Goal: Information Seeking & Learning: Learn about a topic

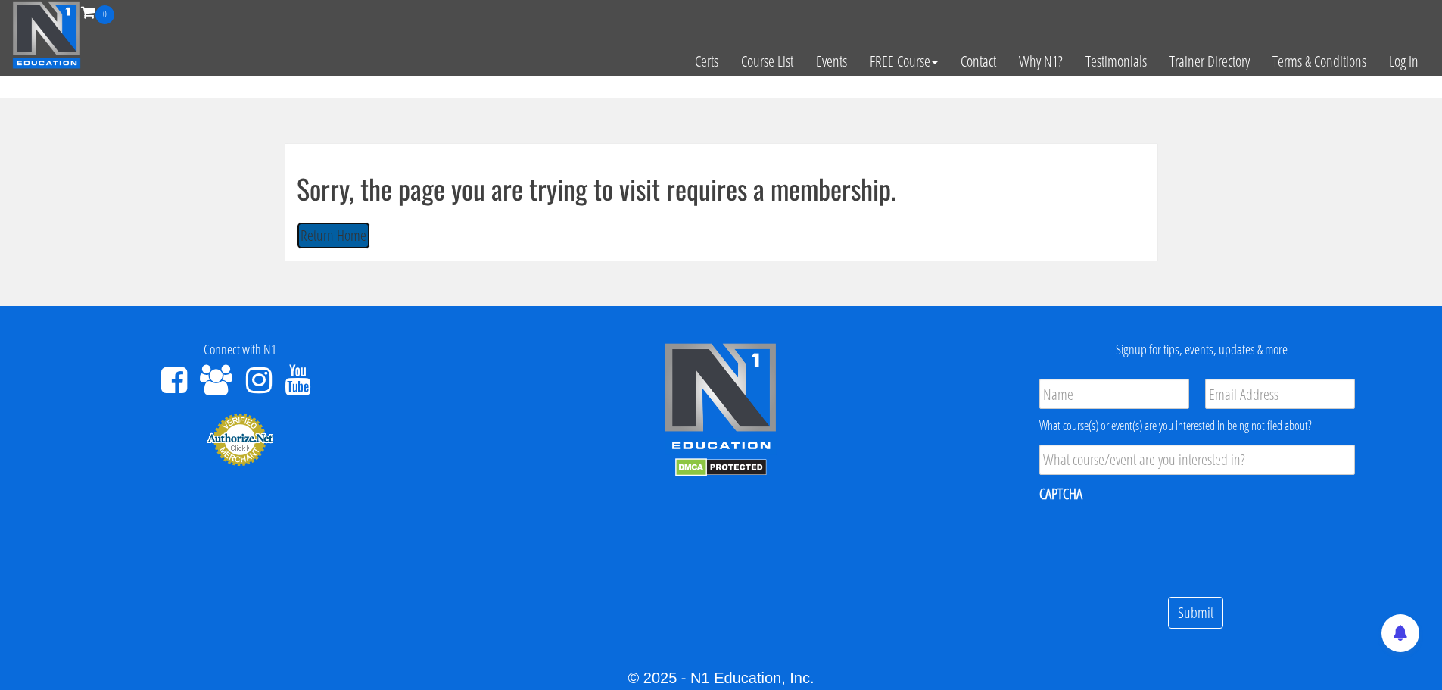
click at [331, 235] on button "Return Home" at bounding box center [333, 236] width 73 height 28
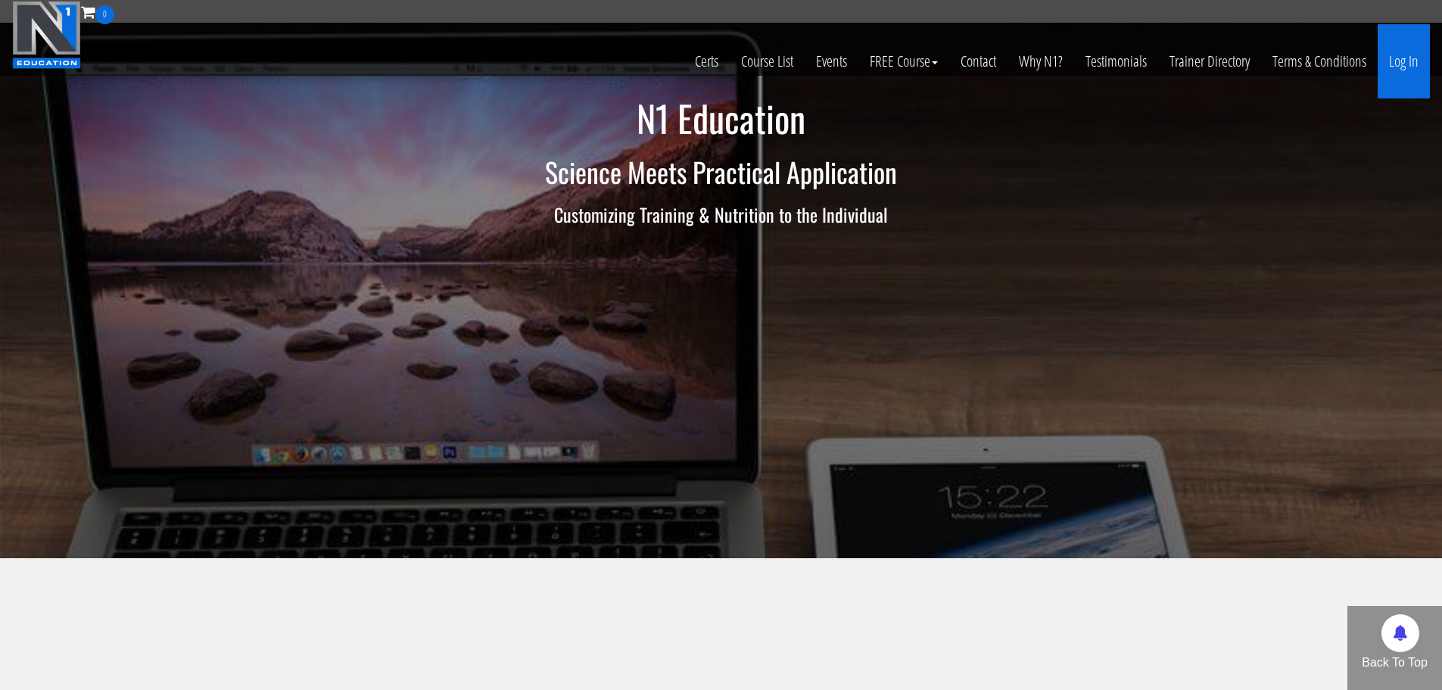
click at [1393, 59] on link "Log In" at bounding box center [1404, 61] width 52 height 74
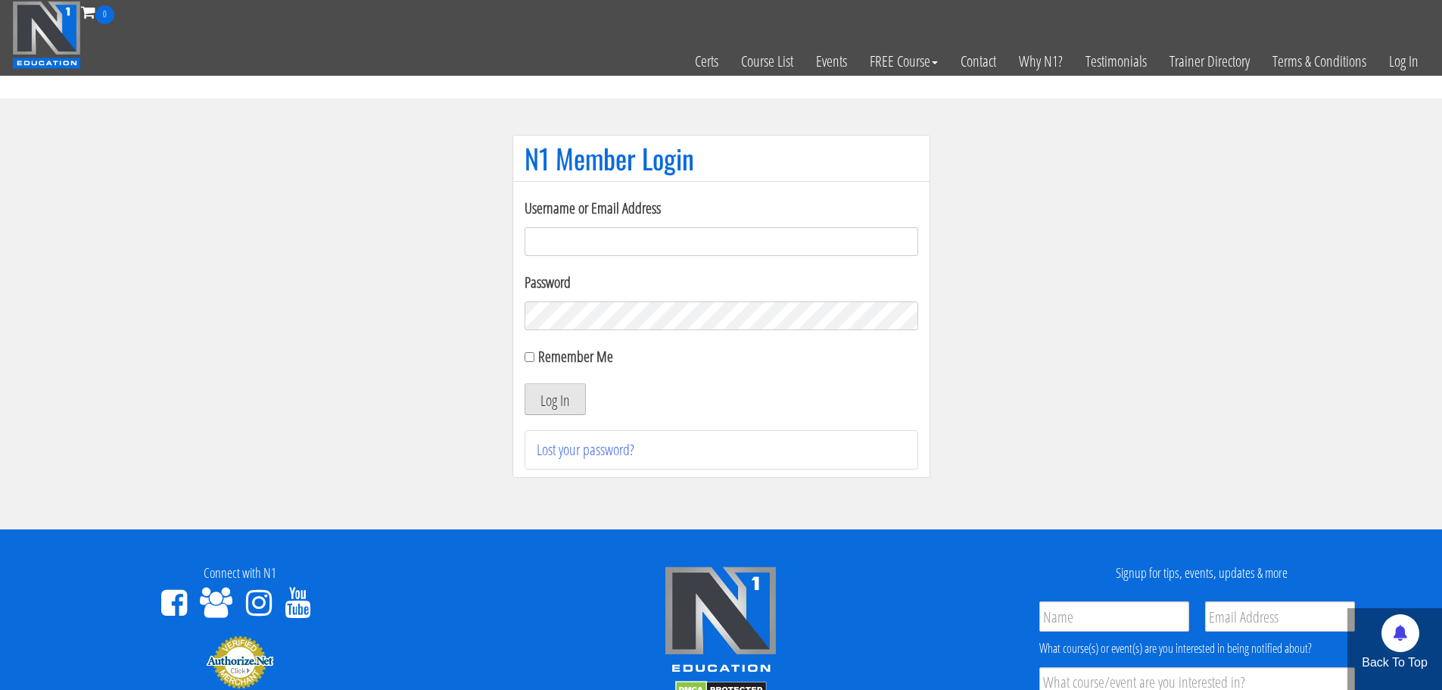
type input "[EMAIL_ADDRESS][DOMAIN_NAME]"
click at [557, 395] on button "Log In" at bounding box center [555, 399] width 61 height 32
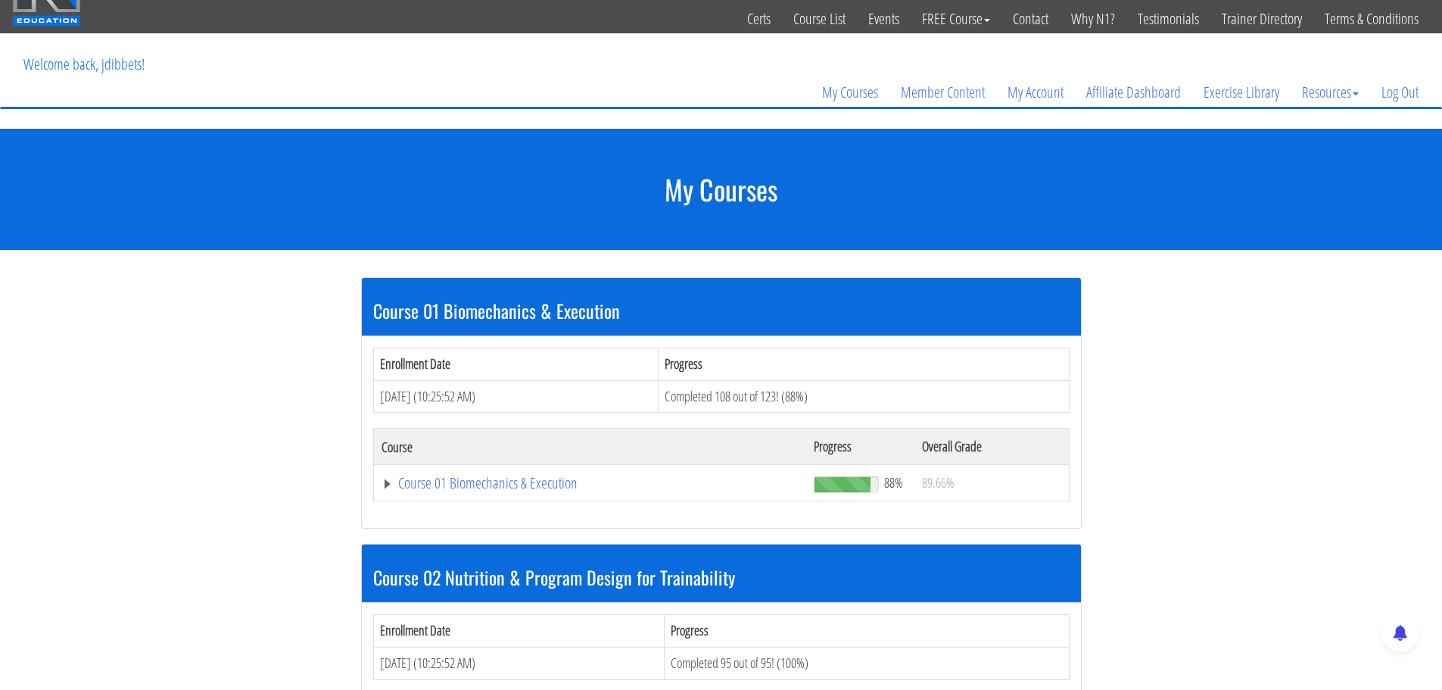
scroll to position [21, 0]
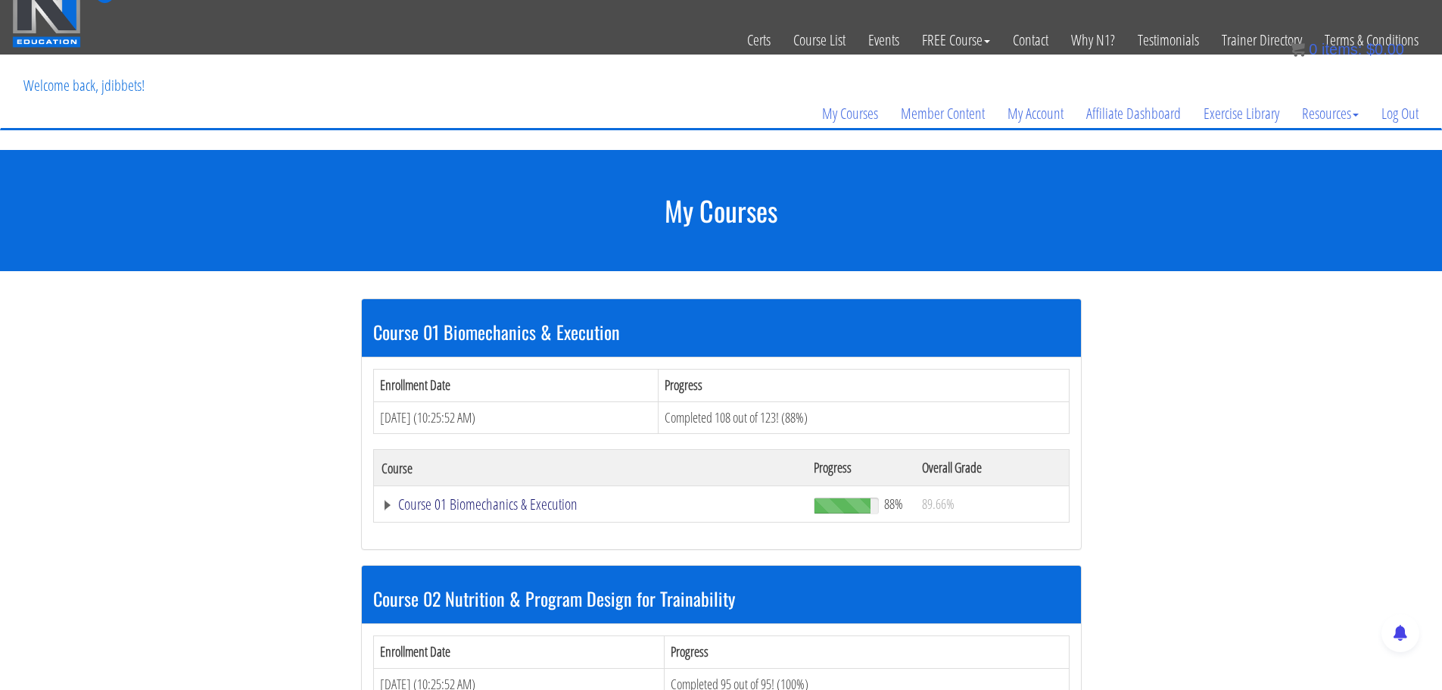
click at [507, 506] on link "Course 01 Biomechanics & Execution" at bounding box center [591, 504] width 418 height 15
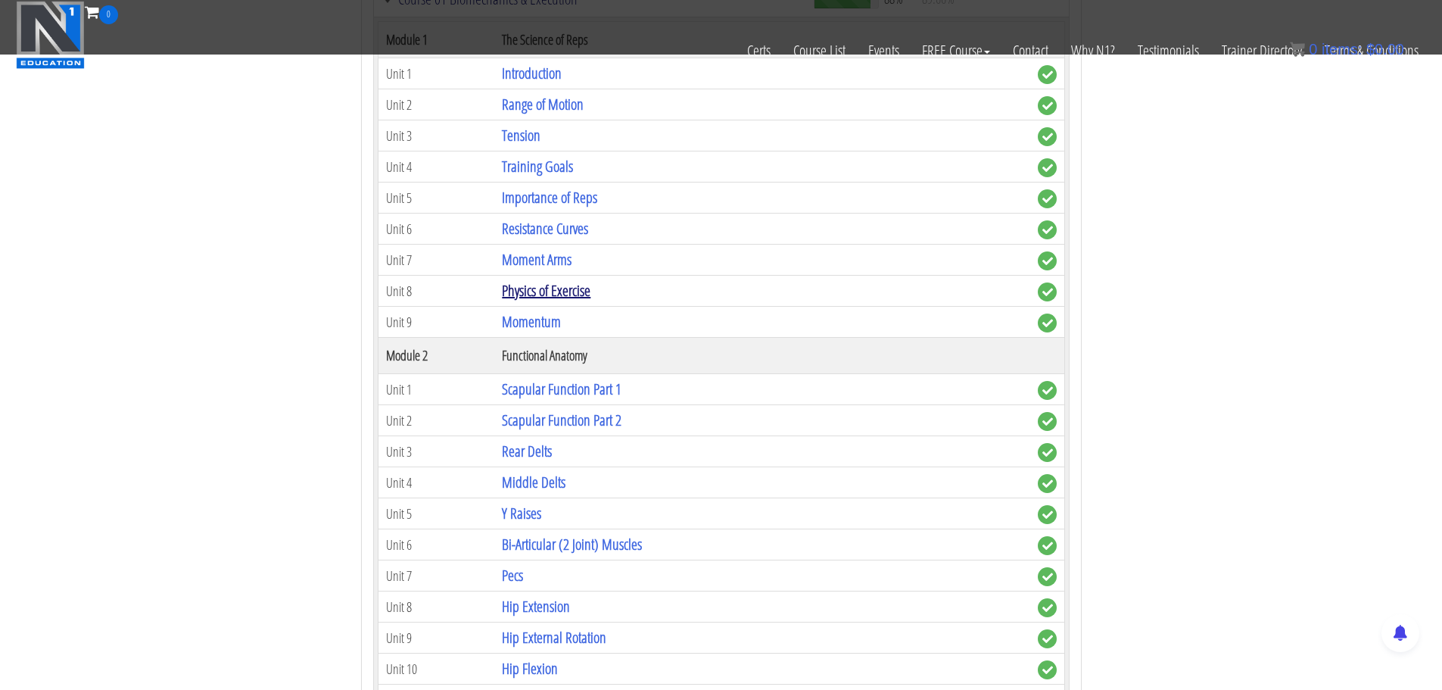
scroll to position [475, 0]
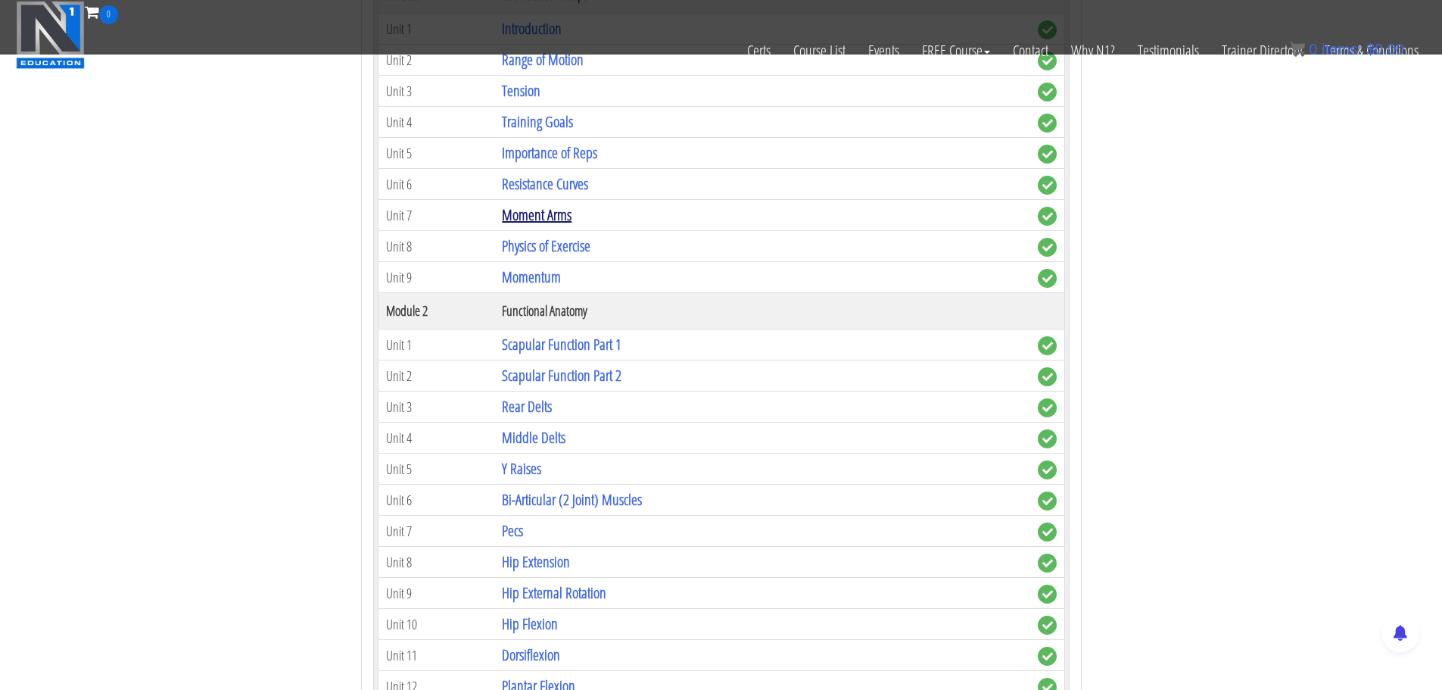
click at [541, 212] on link "Moment Arms" at bounding box center [537, 214] width 70 height 20
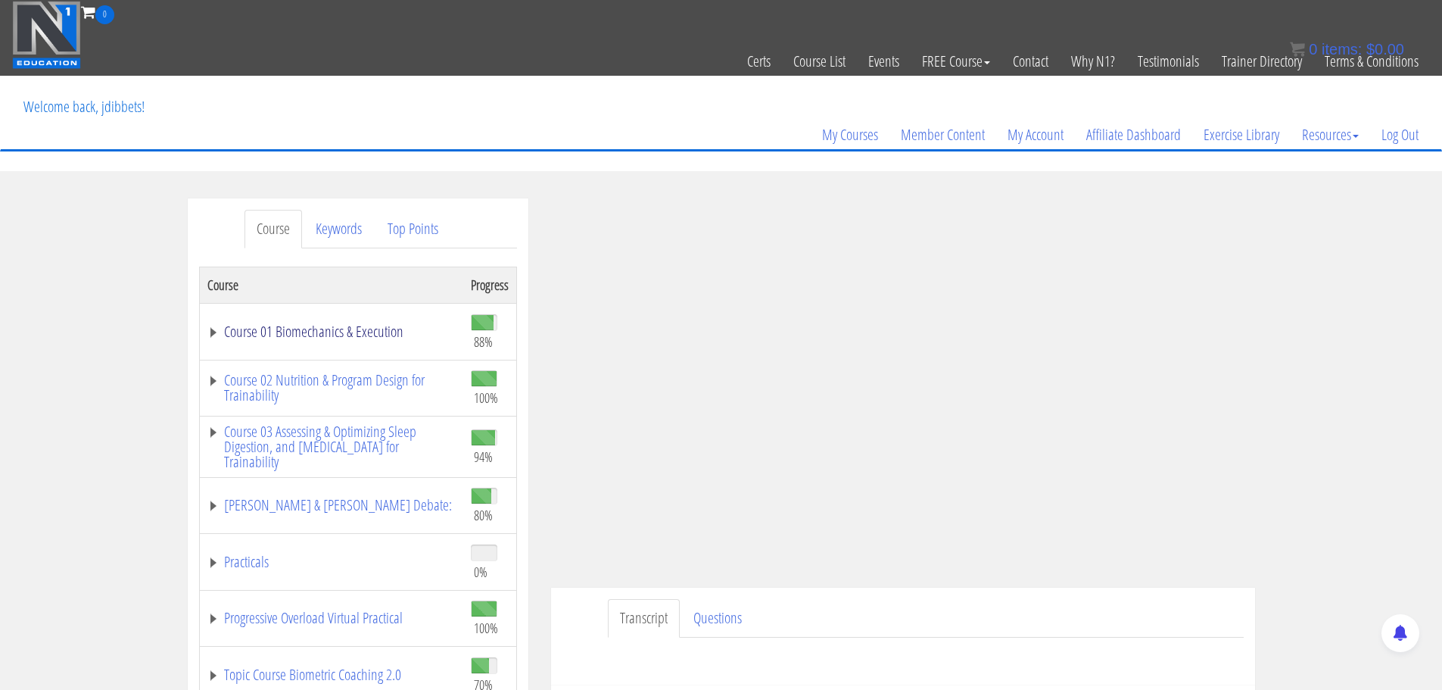
click at [321, 334] on link "Course 01 Biomechanics & Execution" at bounding box center [331, 331] width 248 height 15
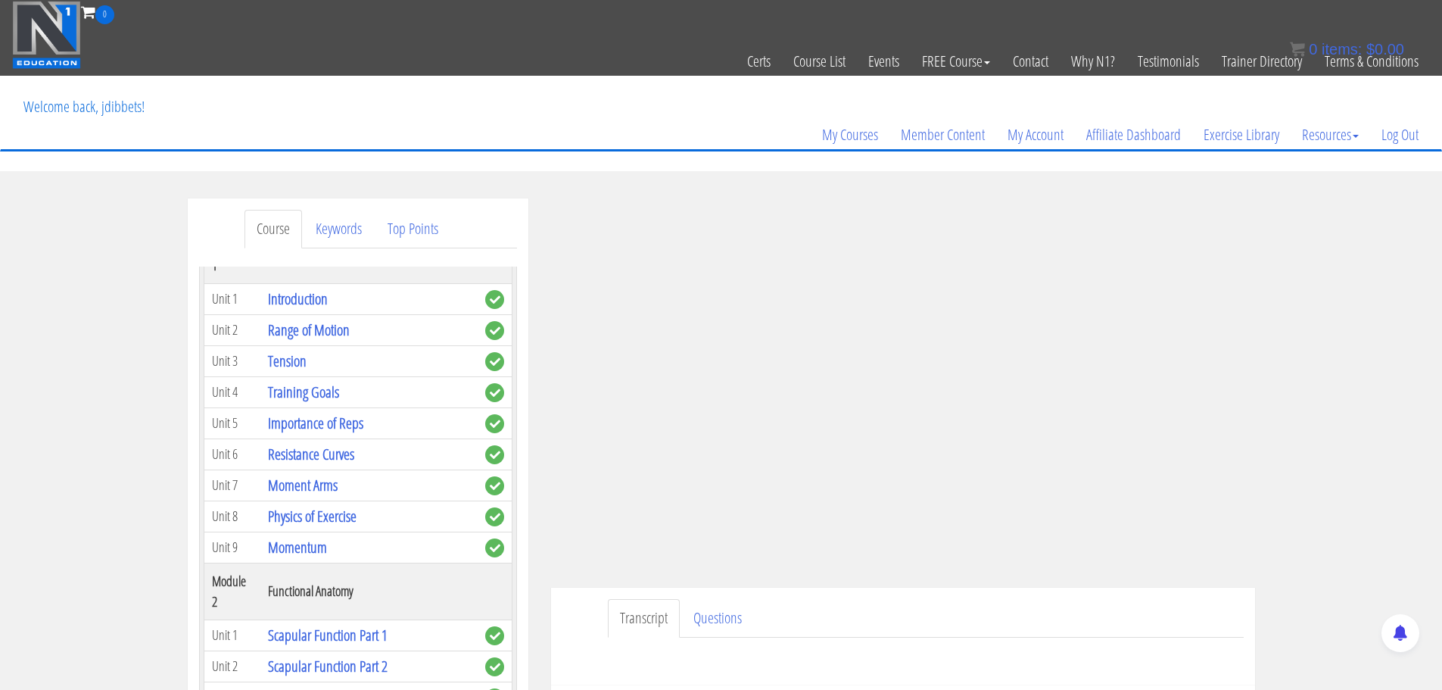
scroll to position [151, 0]
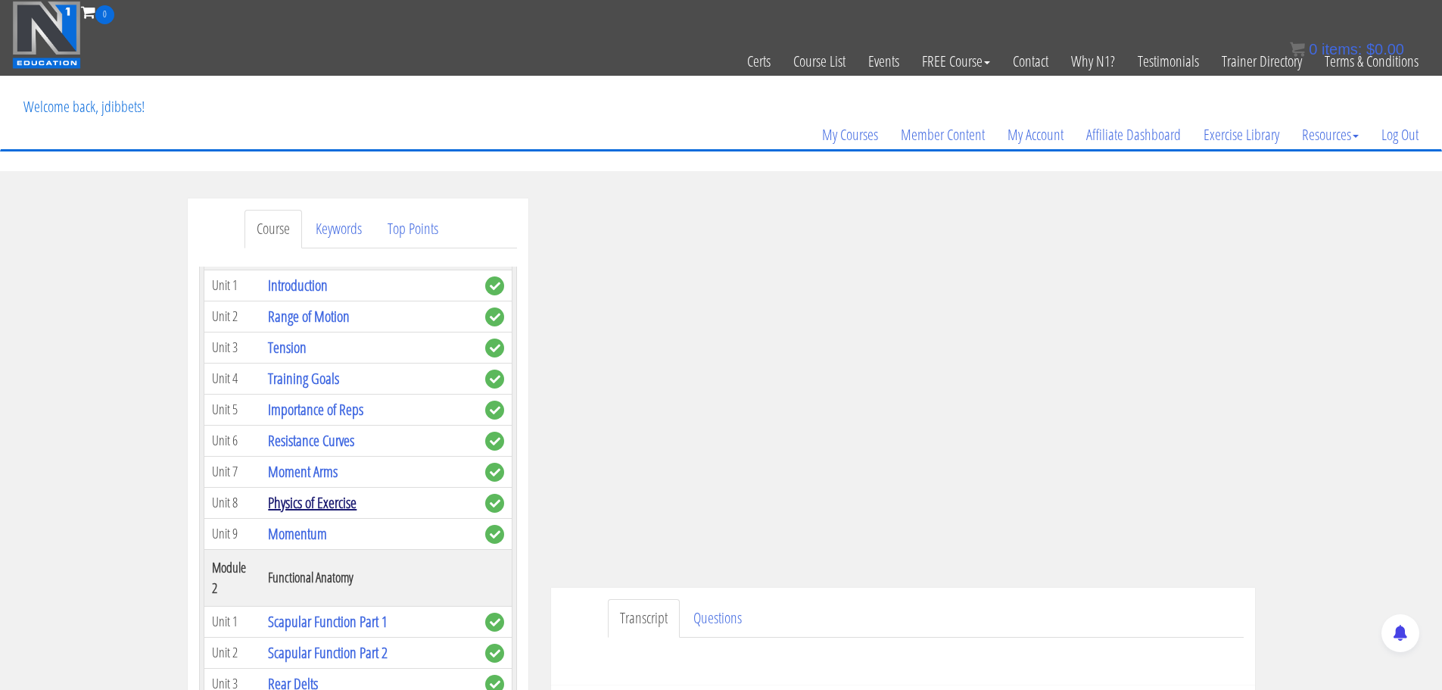
click at [297, 505] on link "Physics of Exercise" at bounding box center [312, 502] width 89 height 20
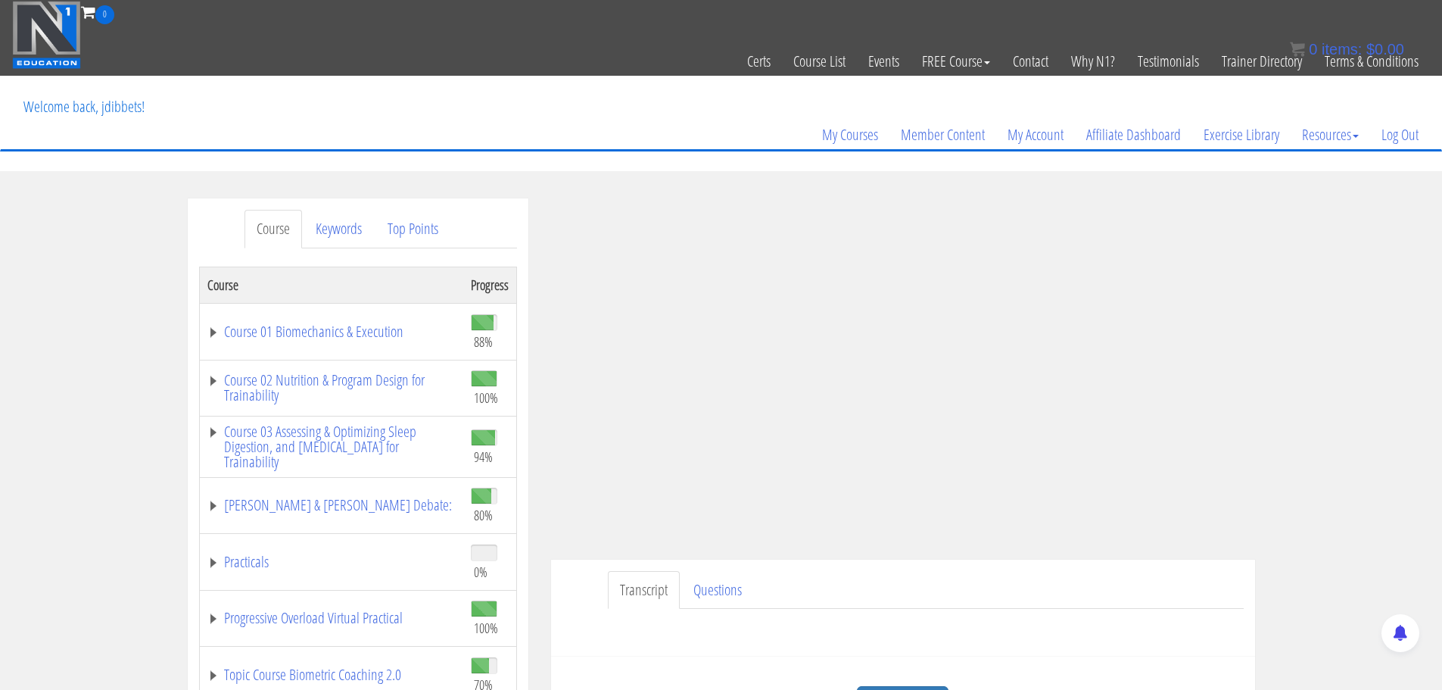
scroll to position [76, 0]
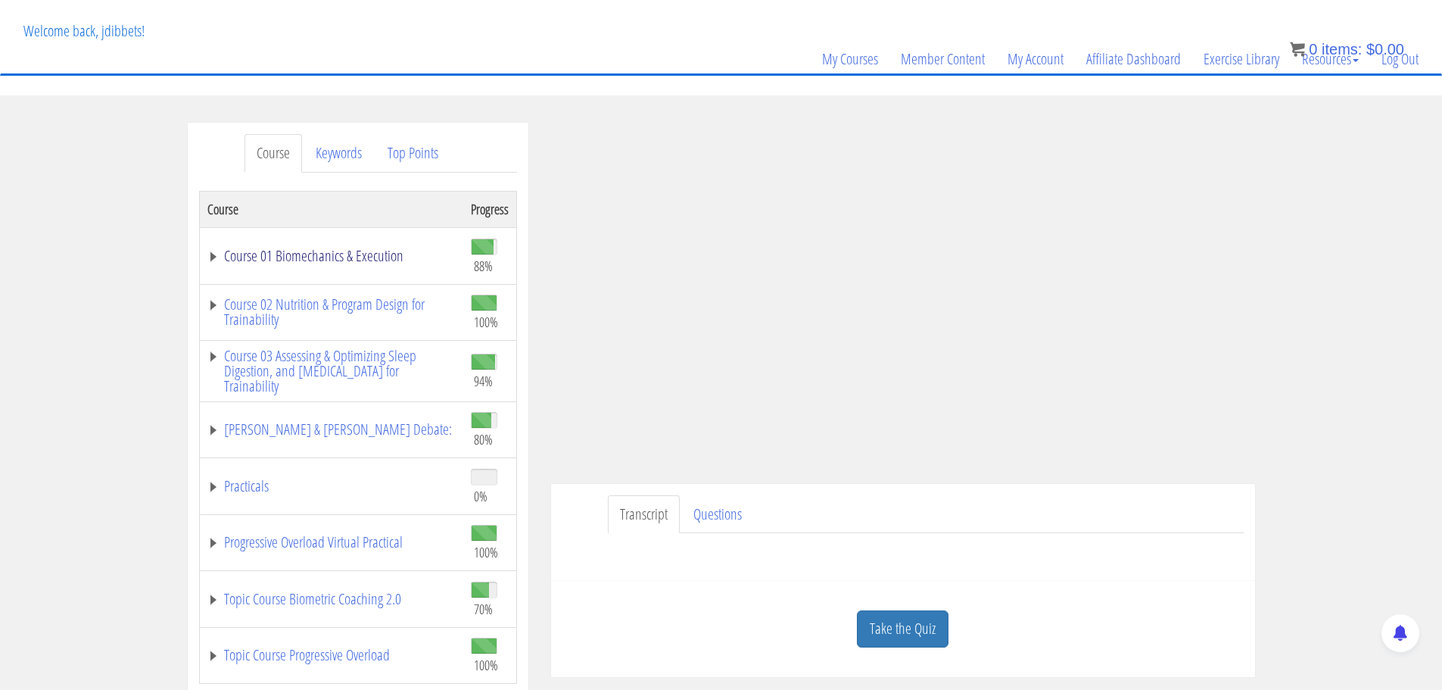
click at [262, 255] on link "Course 01 Biomechanics & Execution" at bounding box center [331, 255] width 248 height 15
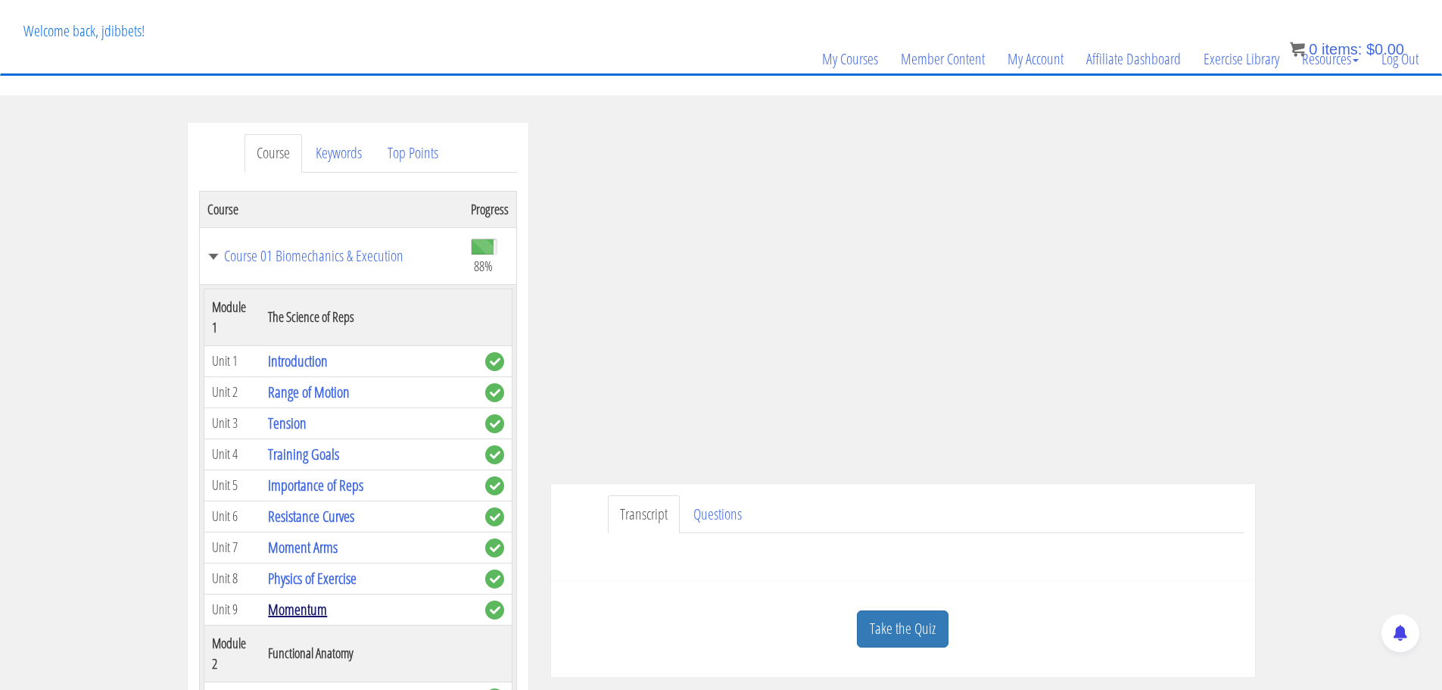
click at [282, 607] on link "Momentum" at bounding box center [297, 609] width 59 height 20
click at [282, 606] on link "Momentum" at bounding box center [297, 609] width 59 height 20
click at [286, 612] on link "Momentum" at bounding box center [297, 609] width 59 height 20
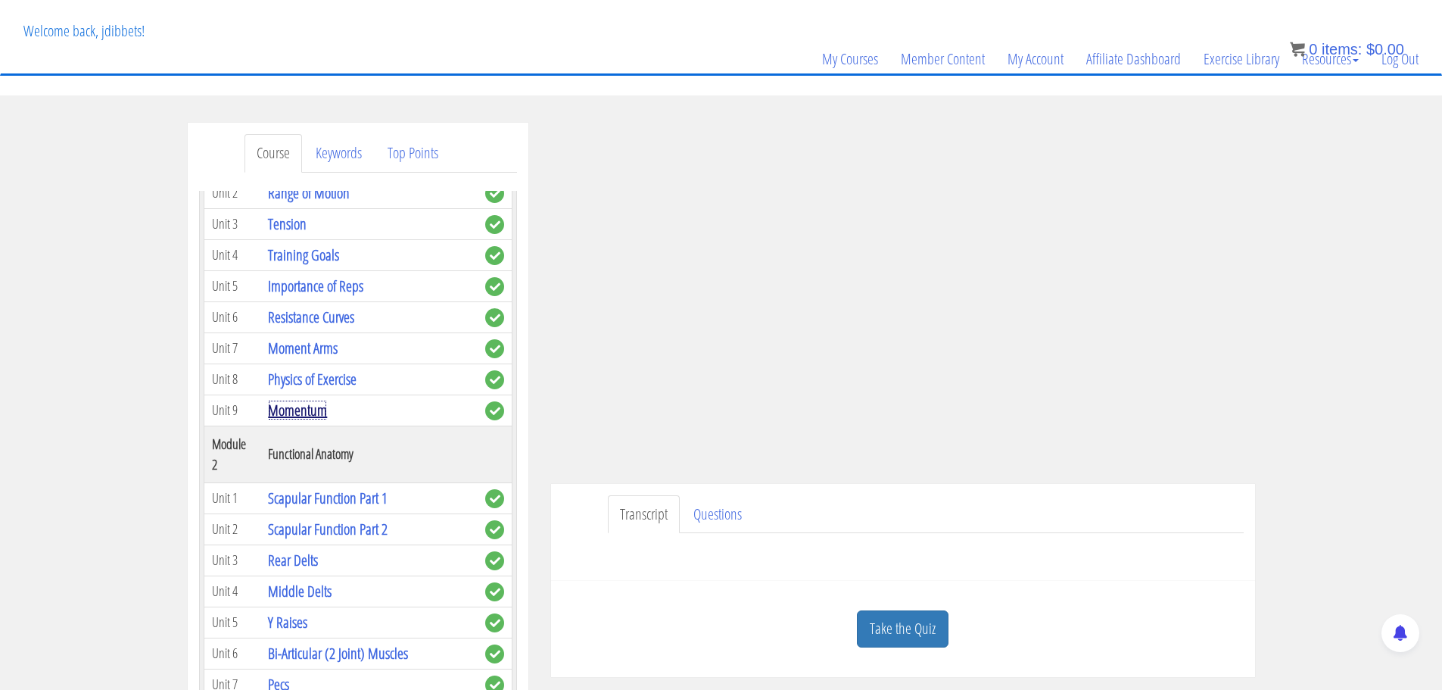
scroll to position [227, 0]
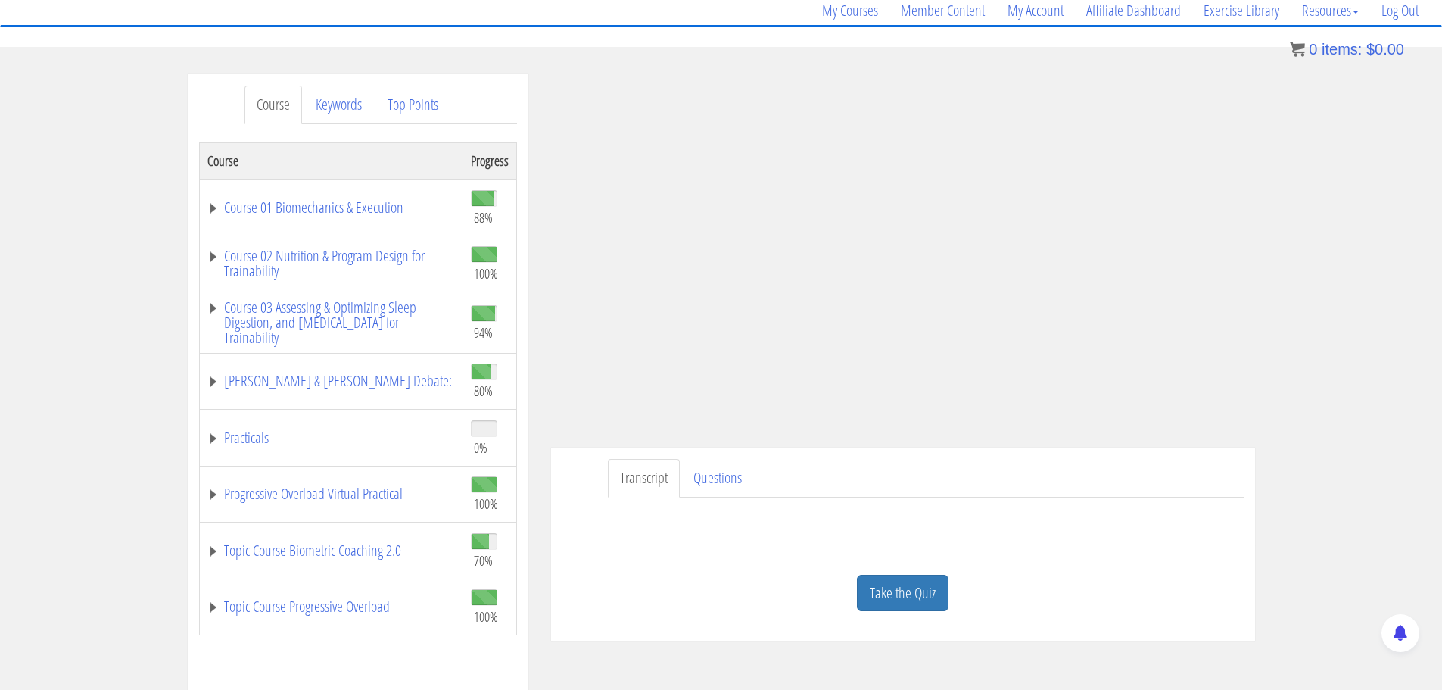
scroll to position [151, 0]
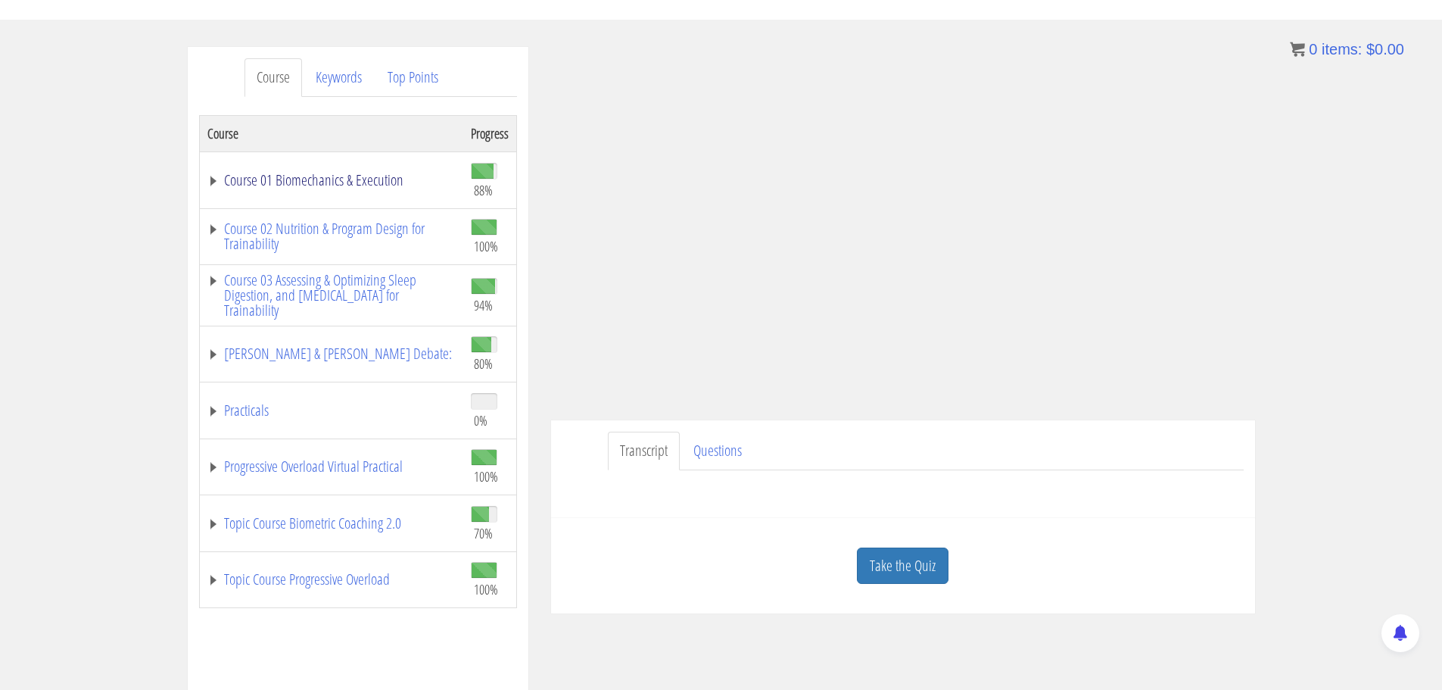
click at [288, 176] on link "Course 01 Biomechanics & Execution" at bounding box center [331, 180] width 248 height 15
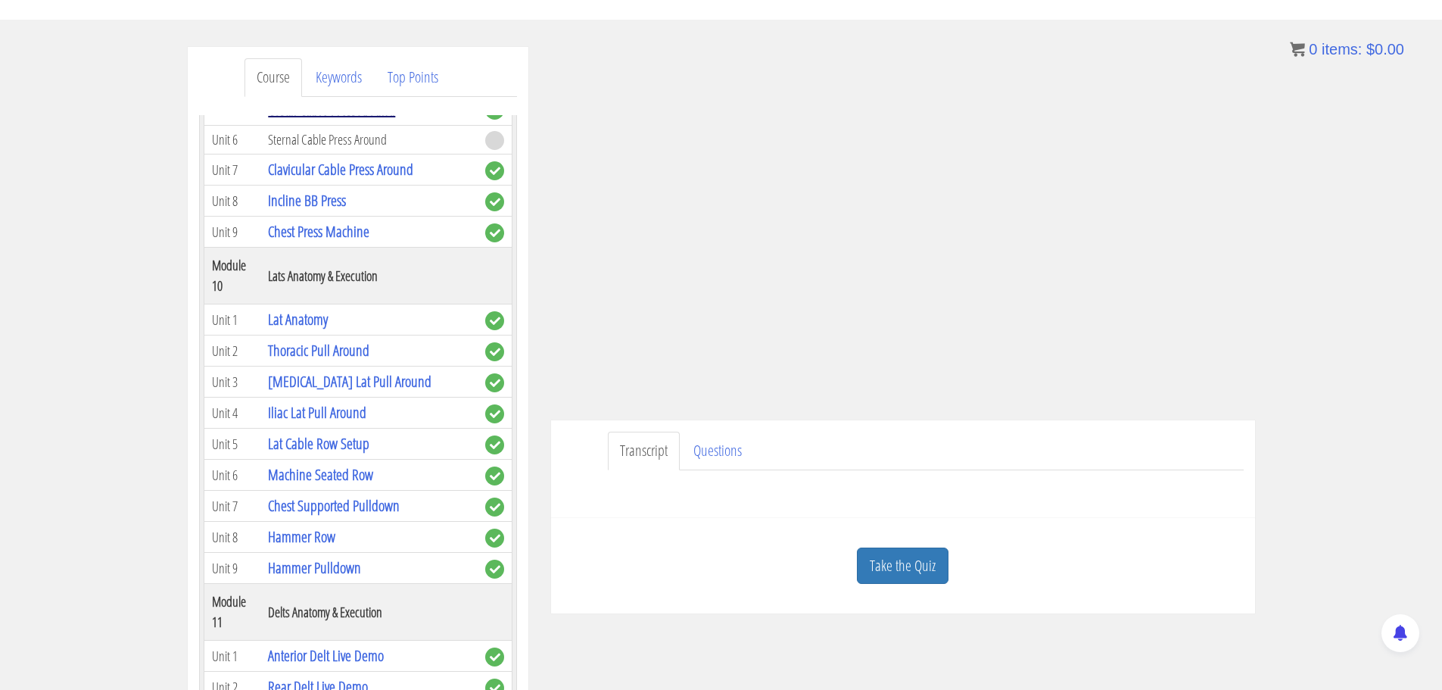
scroll to position [2801, 0]
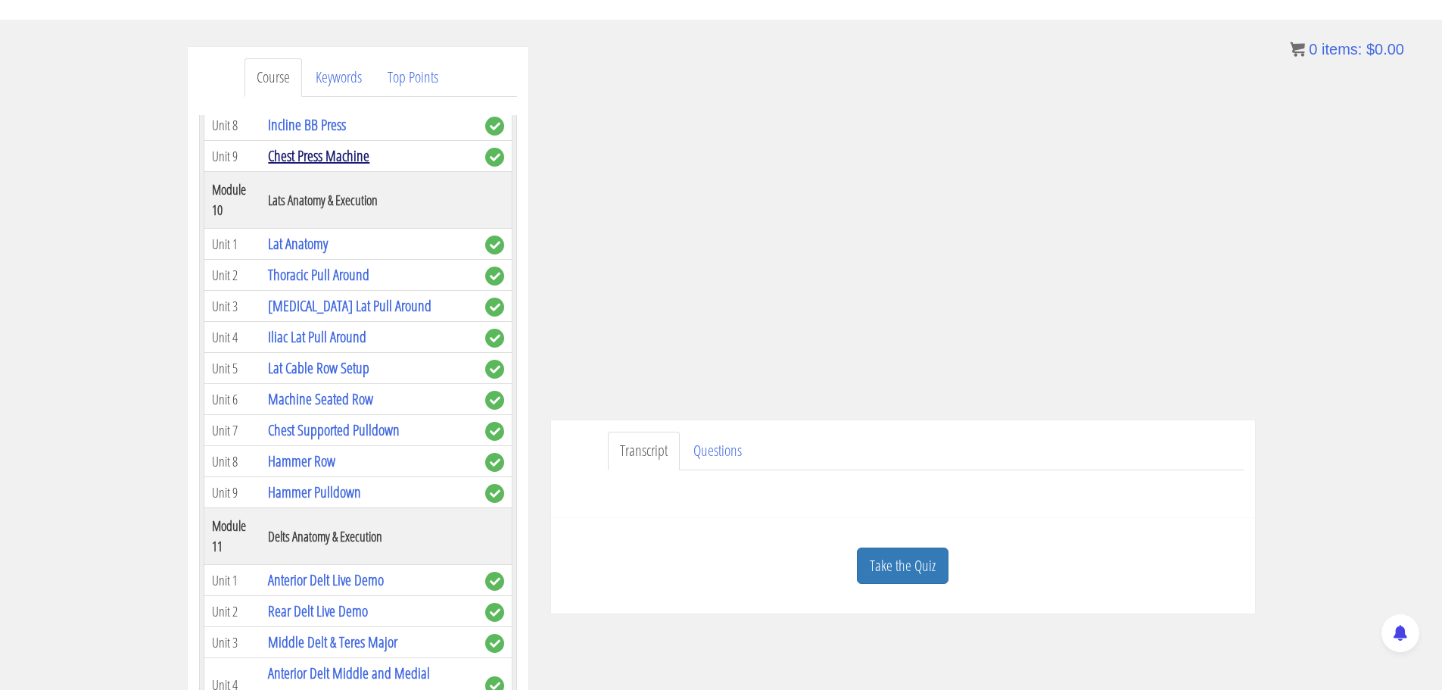
click at [333, 166] on link "Chest Press Machine" at bounding box center [318, 155] width 101 height 20
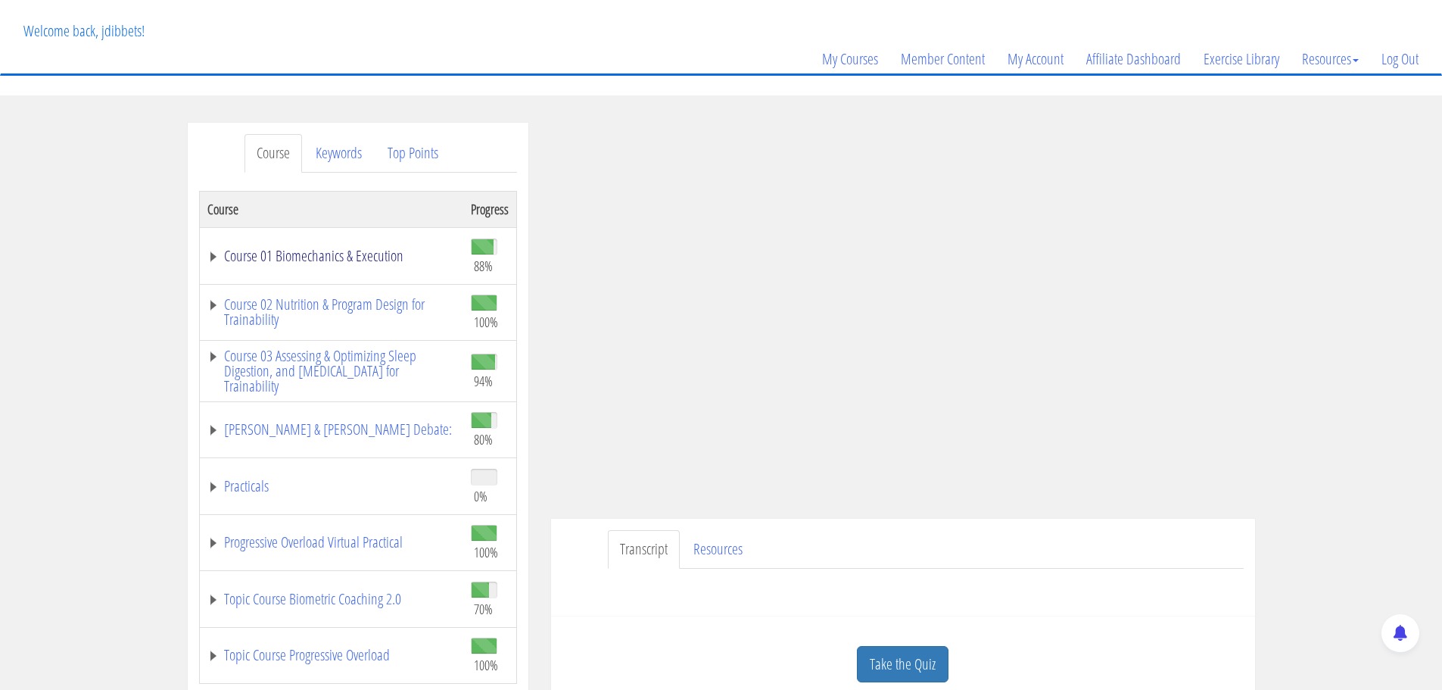
click at [277, 253] on link "Course 01 Biomechanics & Execution" at bounding box center [331, 255] width 248 height 15
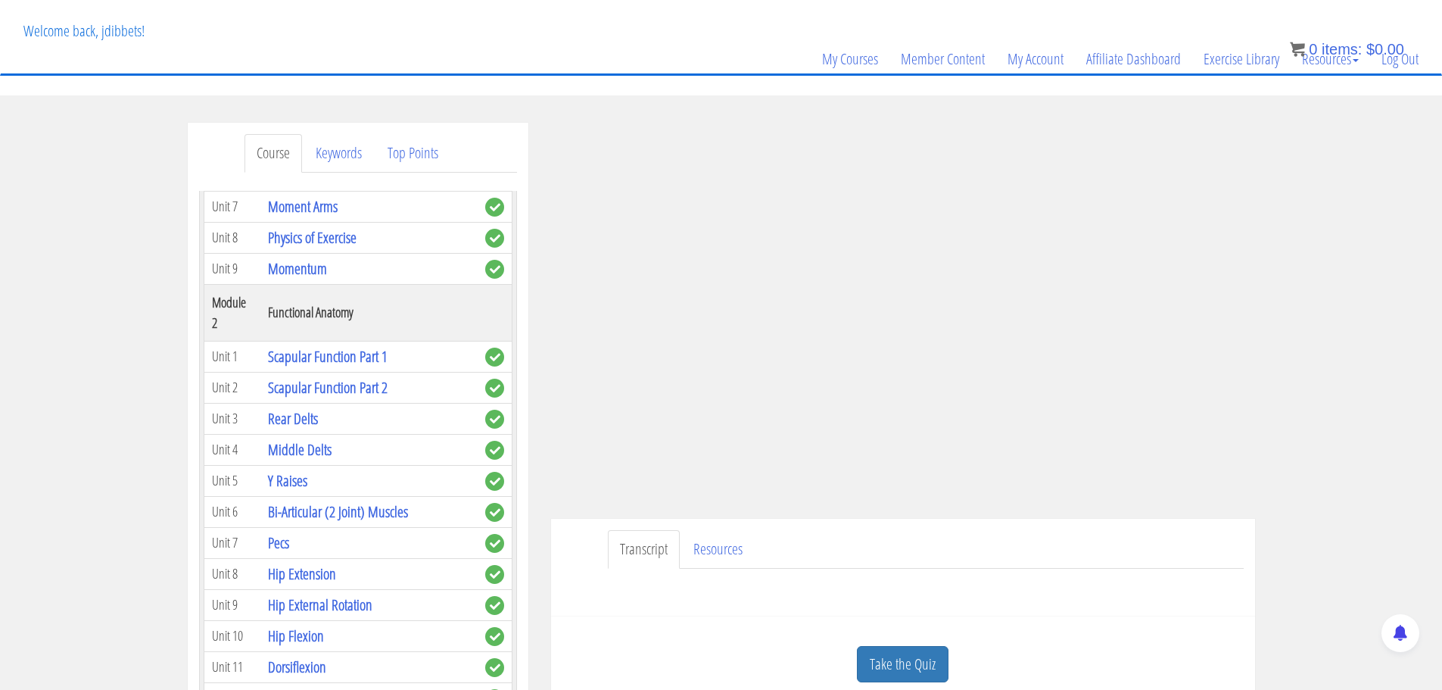
scroll to position [379, 0]
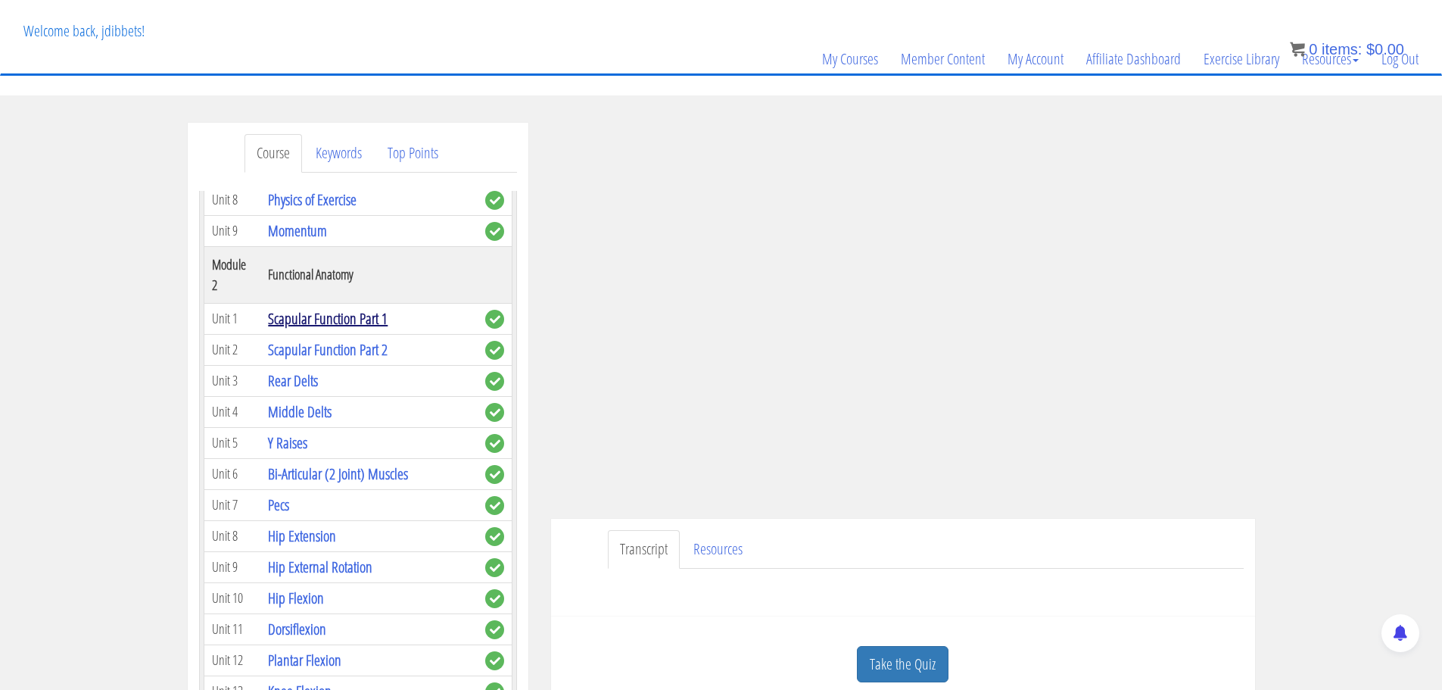
click at [299, 320] on link "Scapular Function Part 1" at bounding box center [328, 318] width 120 height 20
click at [307, 312] on link "Scapular Function Part 1" at bounding box center [328, 318] width 120 height 20
click at [288, 318] on link "Scapular Function Part 1" at bounding box center [328, 318] width 120 height 20
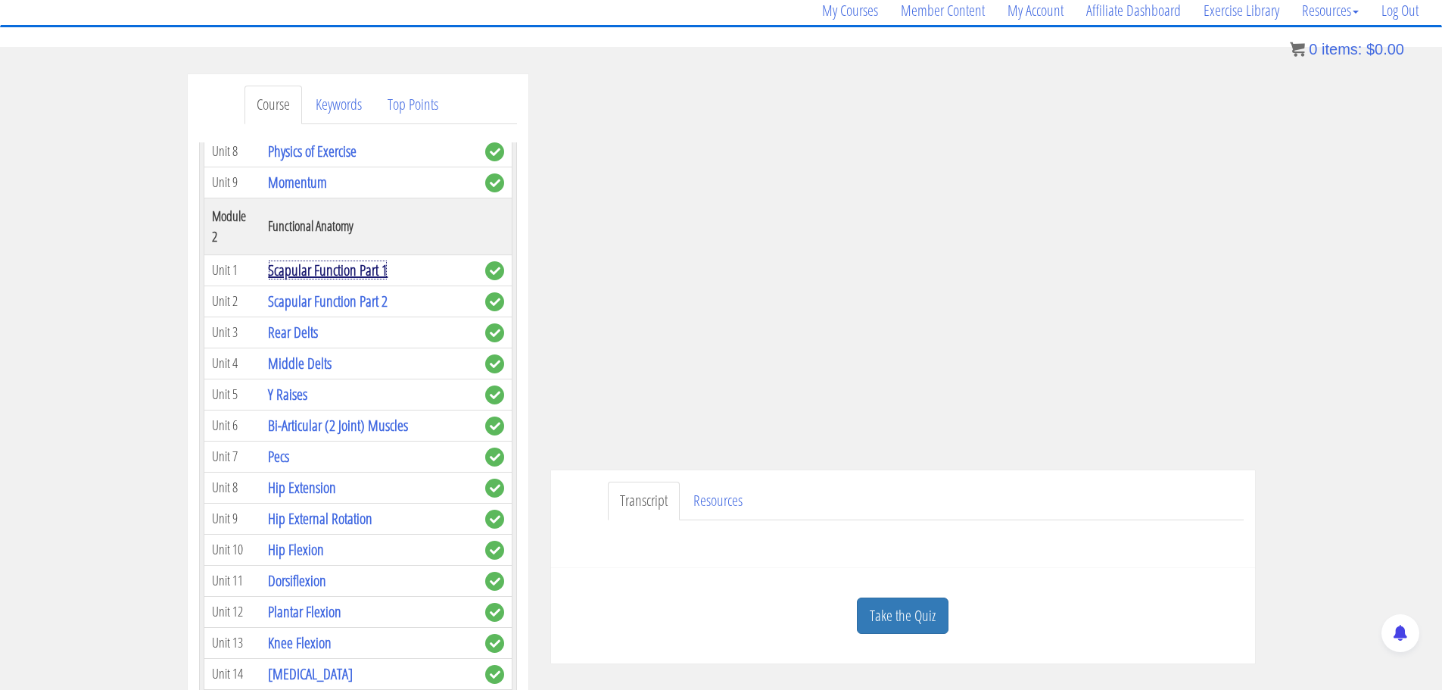
scroll to position [151, 0]
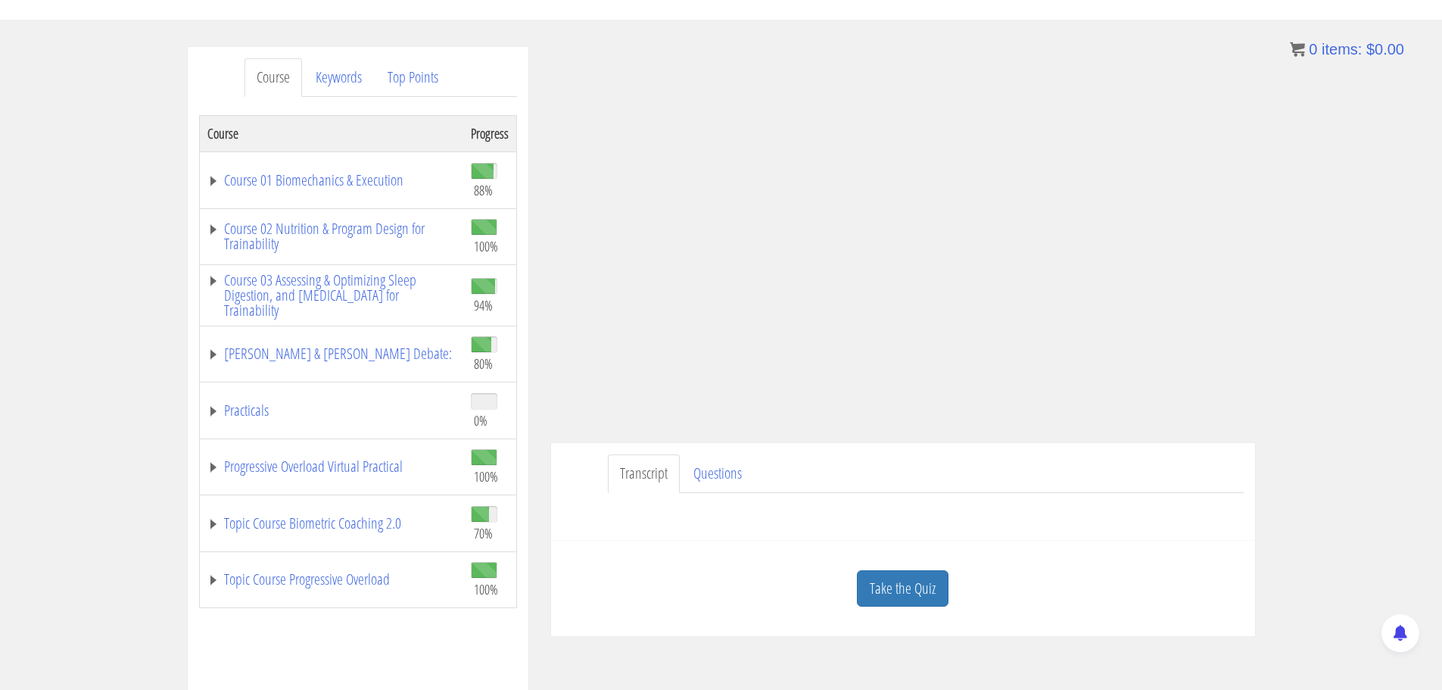
click at [358, 195] on td "Course 01 Biomechanics & Execution" at bounding box center [331, 179] width 264 height 57
click at [384, 176] on link "Course 01 Biomechanics & Execution" at bounding box center [331, 180] width 248 height 15
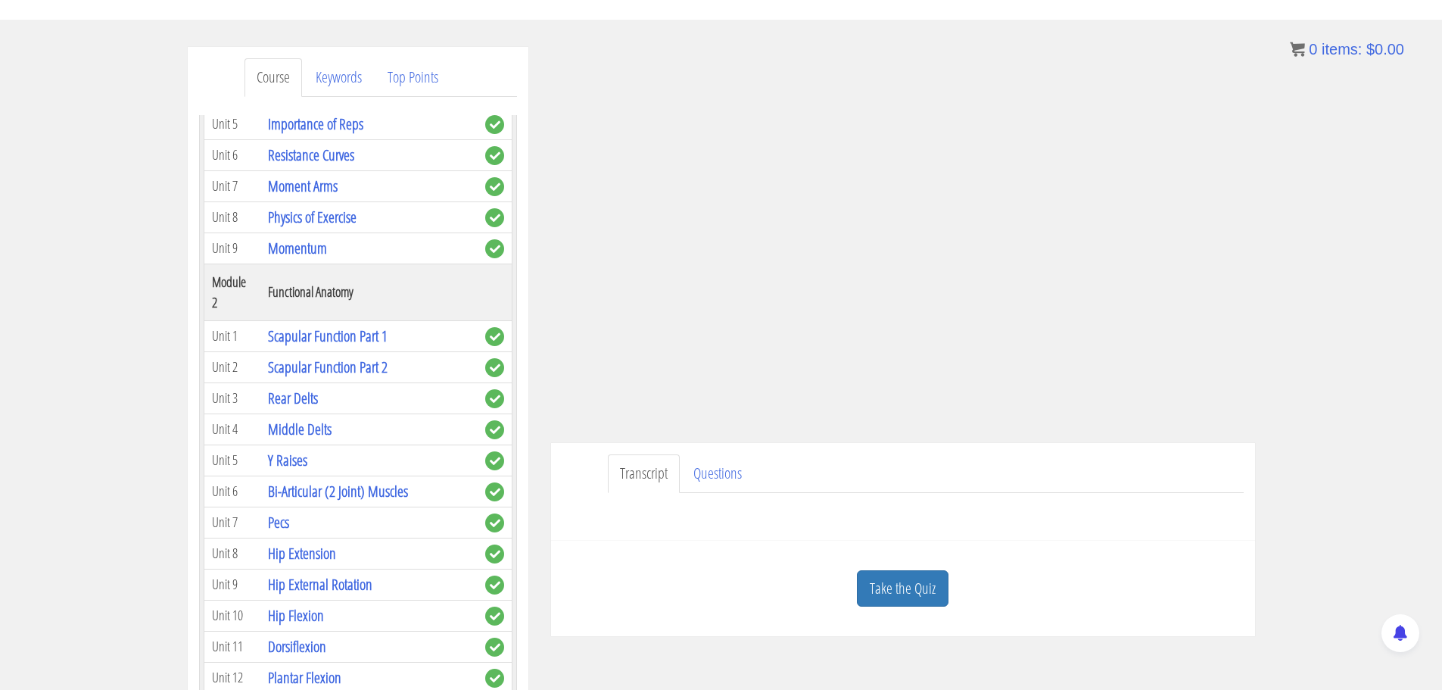
scroll to position [303, 0]
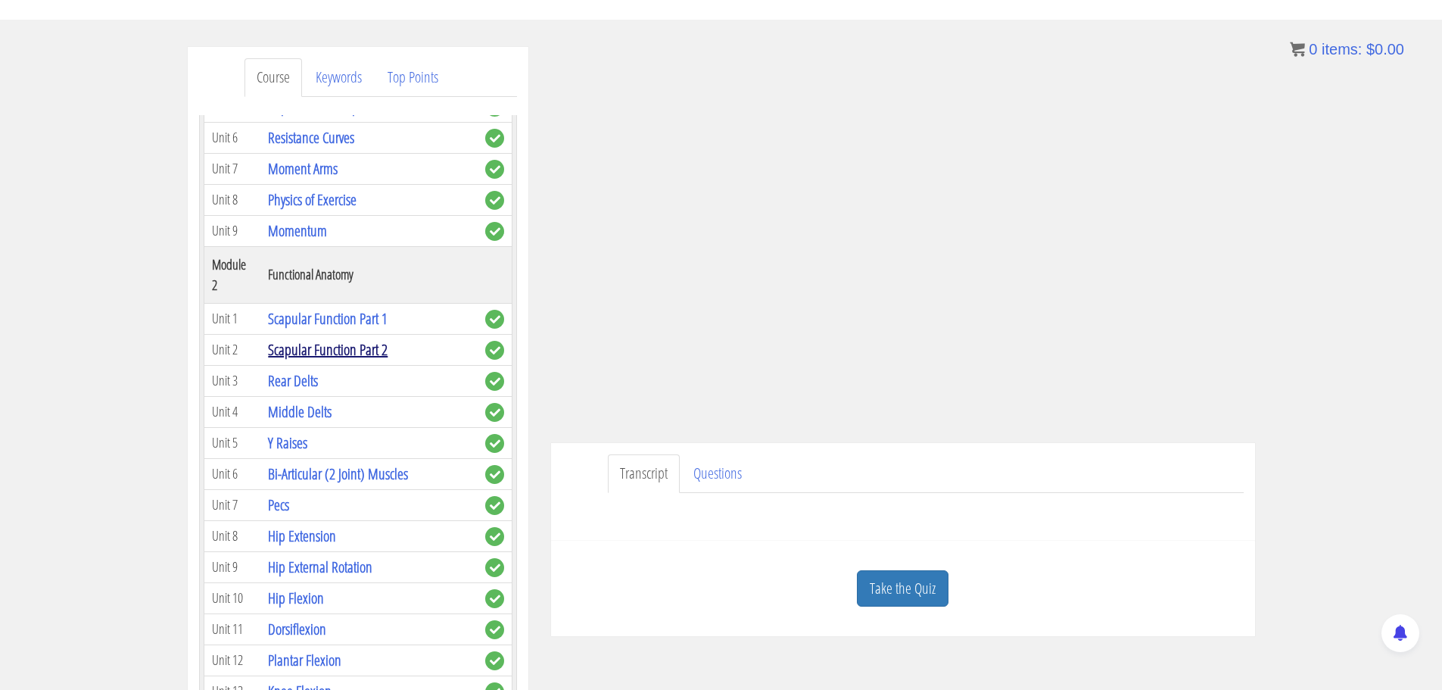
click at [348, 350] on link "Scapular Function Part 2" at bounding box center [328, 349] width 120 height 20
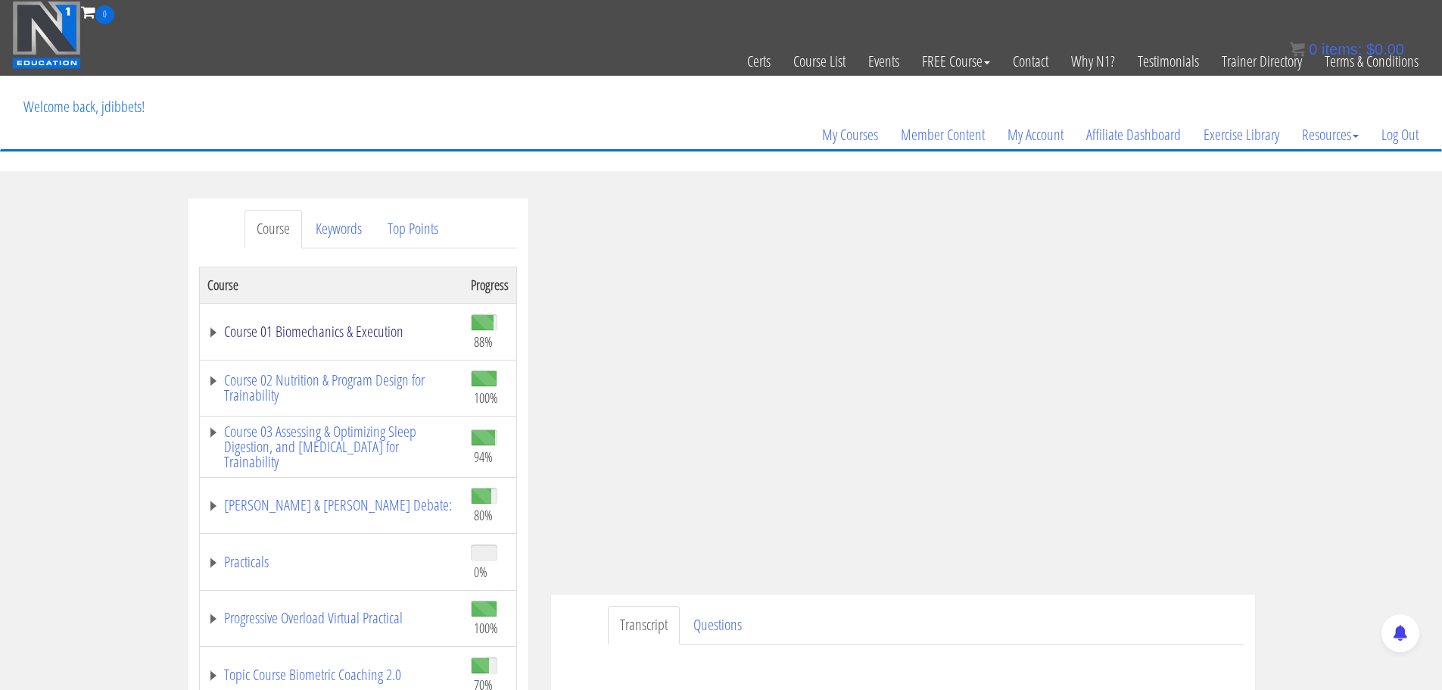
click at [375, 330] on link "Course 01 Biomechanics & Execution" at bounding box center [331, 331] width 248 height 15
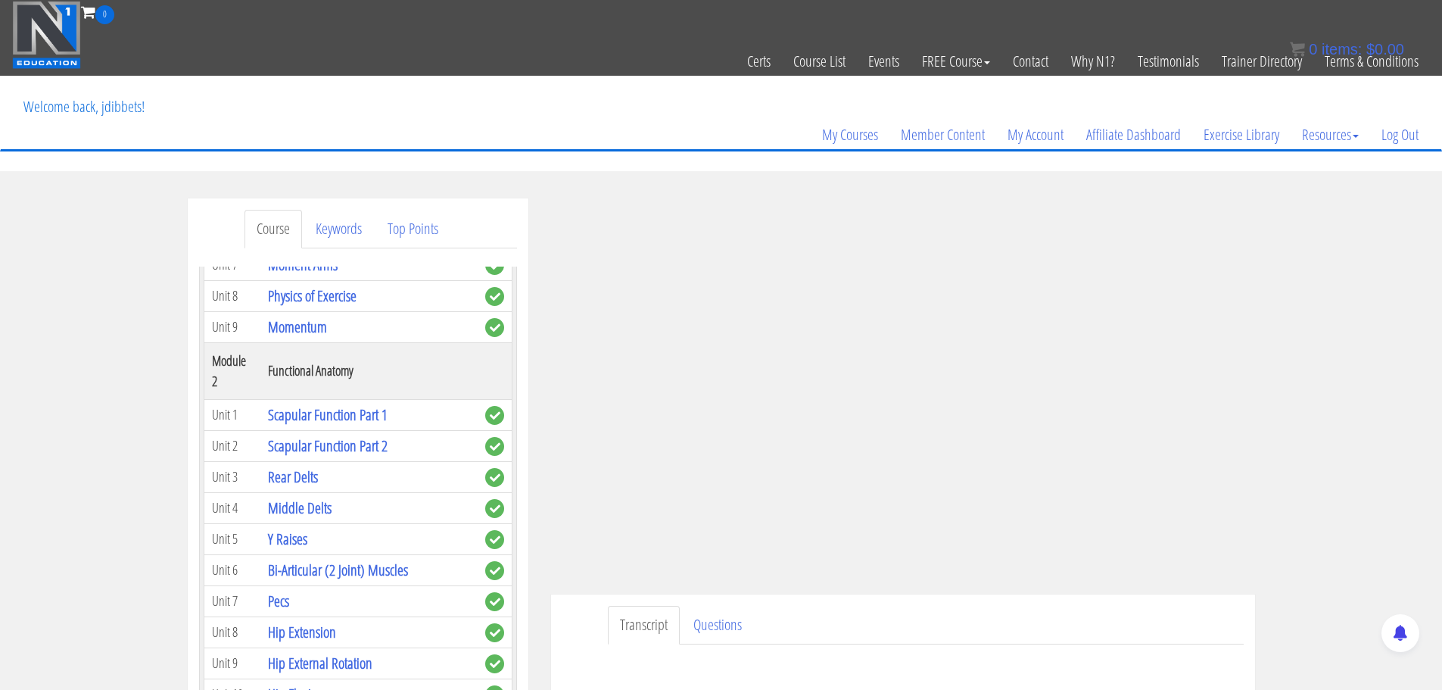
scroll to position [379, 0]
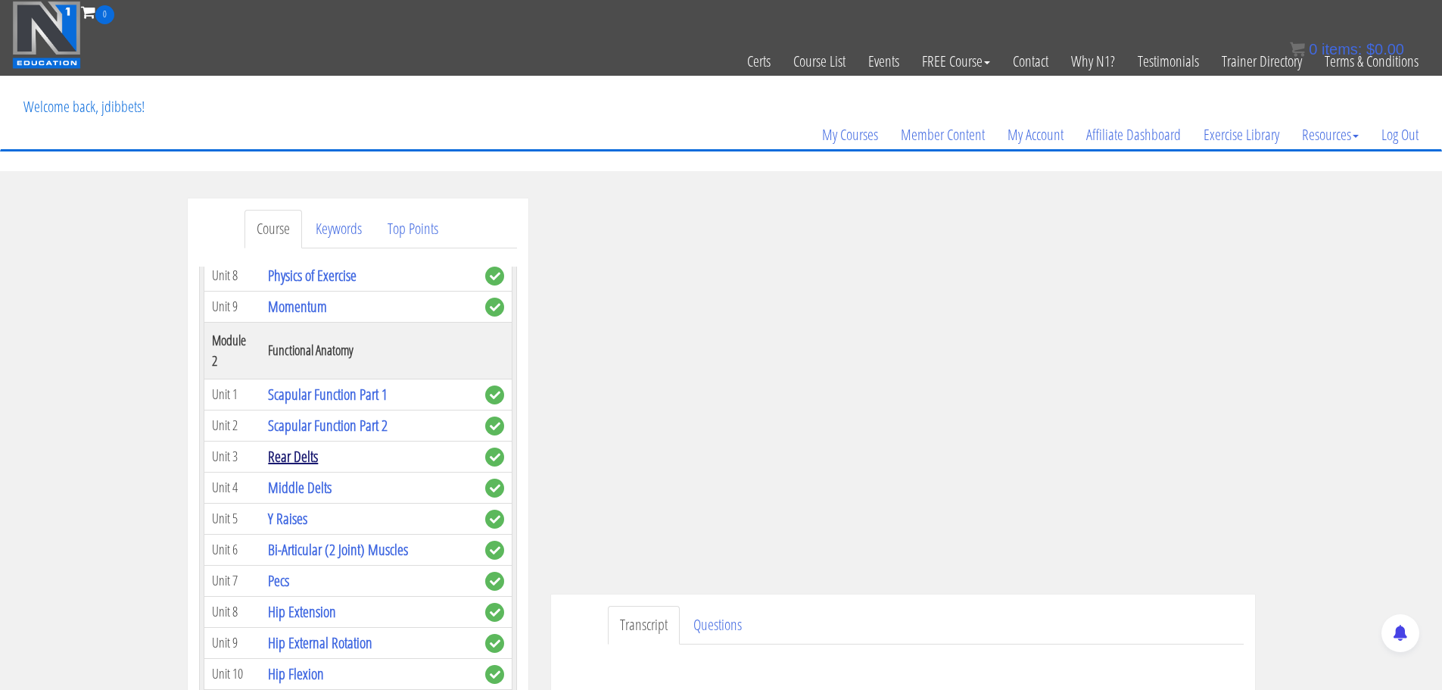
click at [301, 457] on link "Rear Delts" at bounding box center [293, 456] width 50 height 20
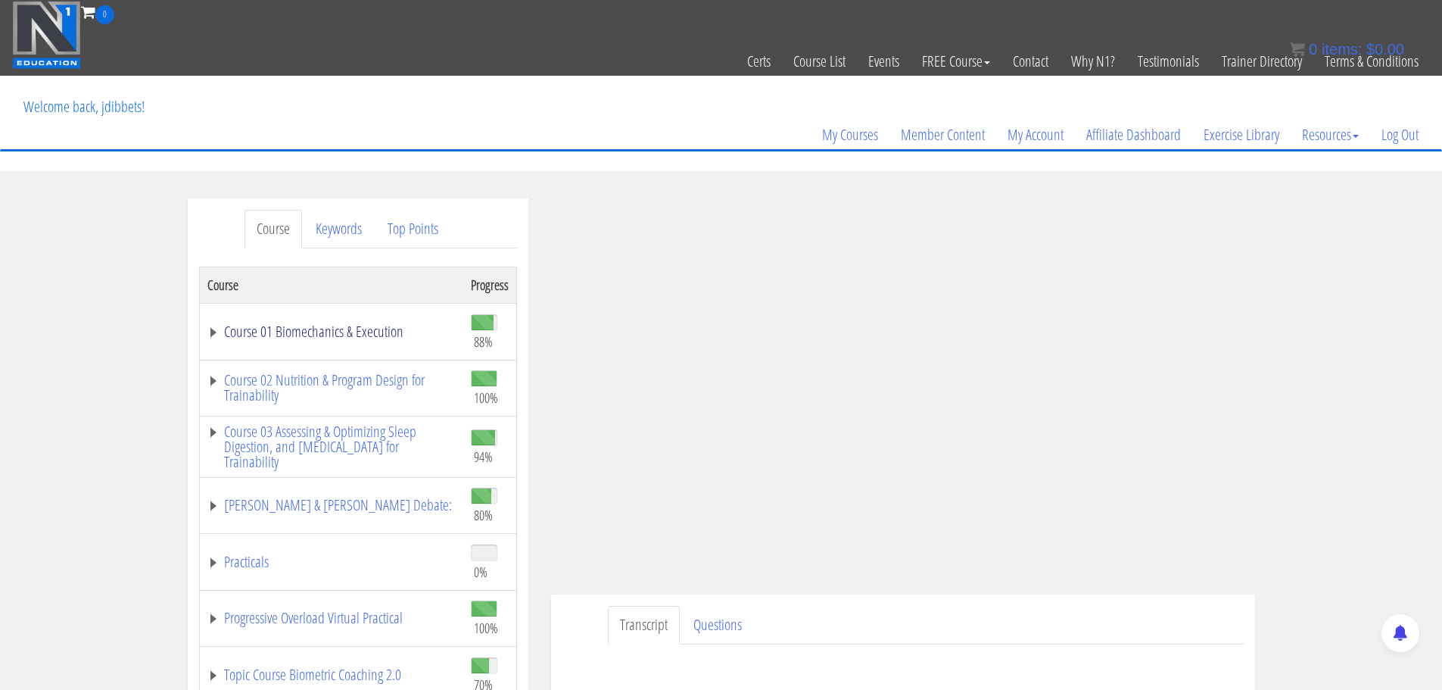
click at [301, 324] on link "Course 01 Biomechanics & Execution" at bounding box center [331, 331] width 248 height 15
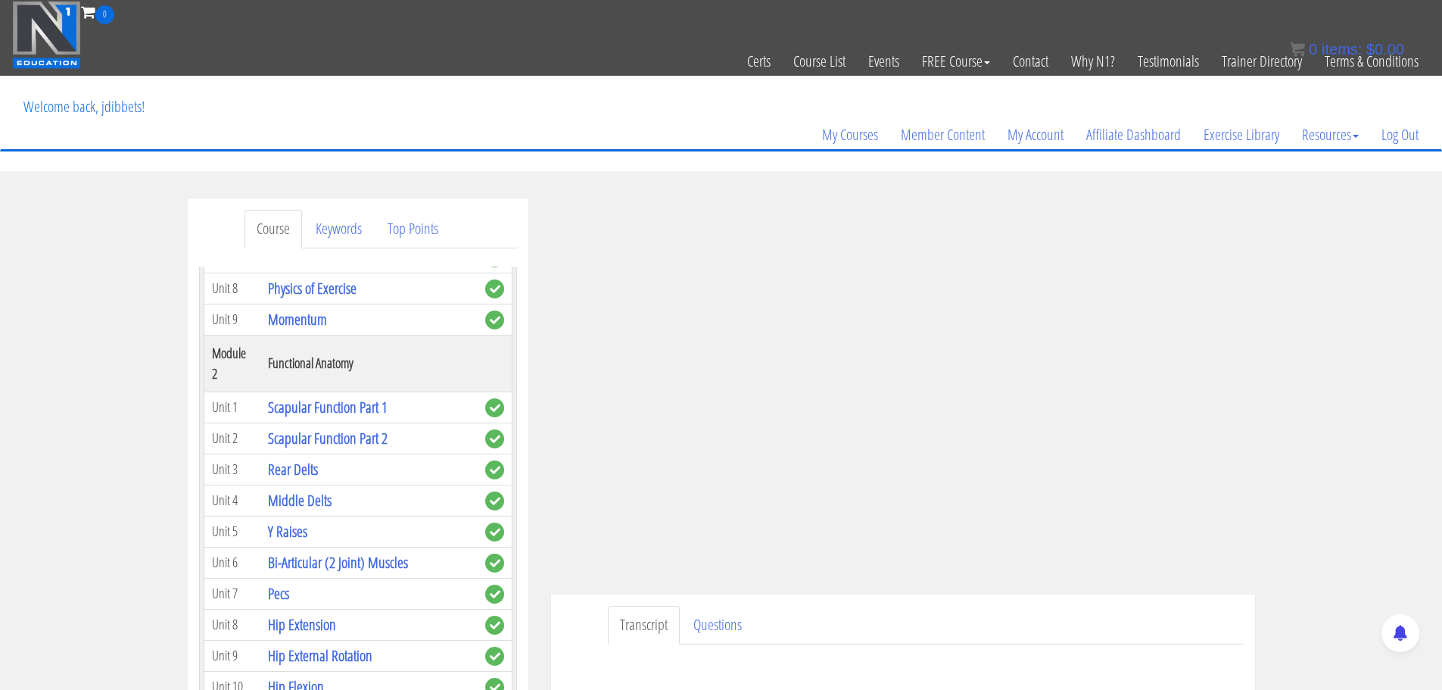
scroll to position [379, 0]
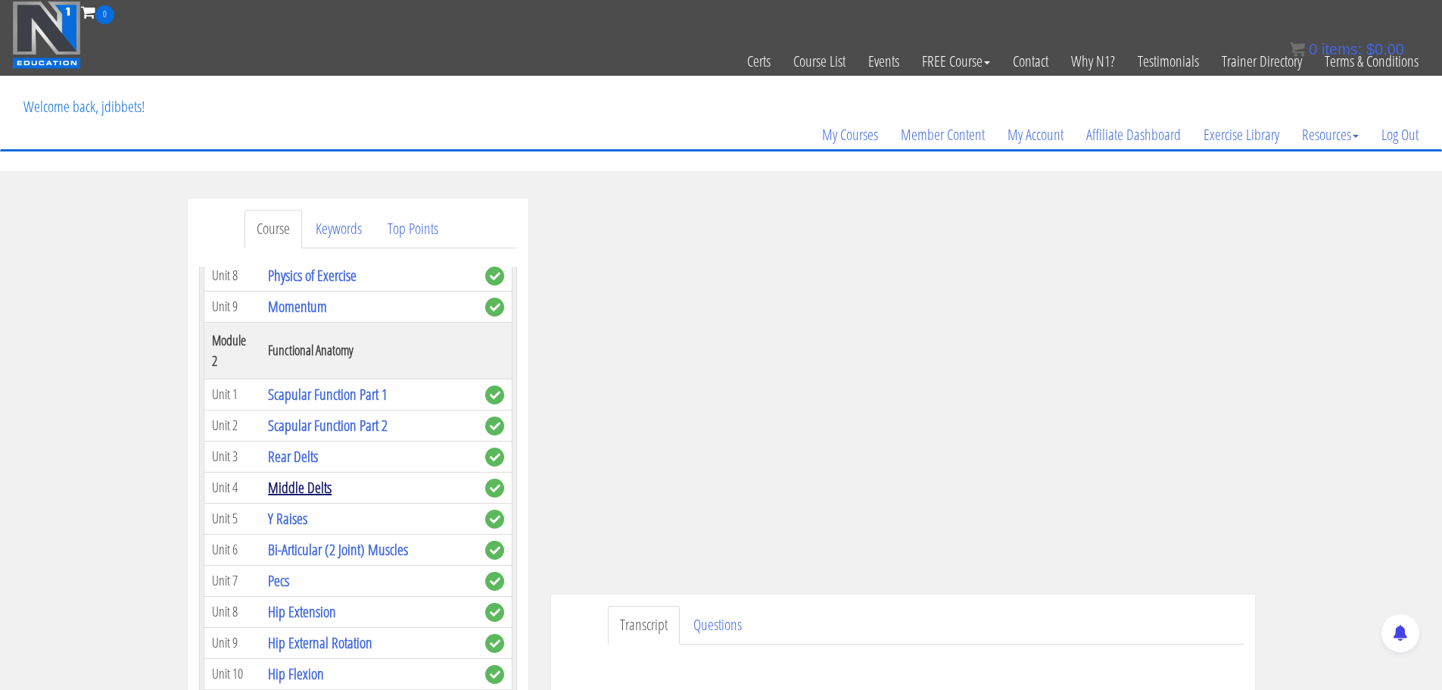
click at [282, 487] on link "Middle Delts" at bounding box center [300, 487] width 64 height 20
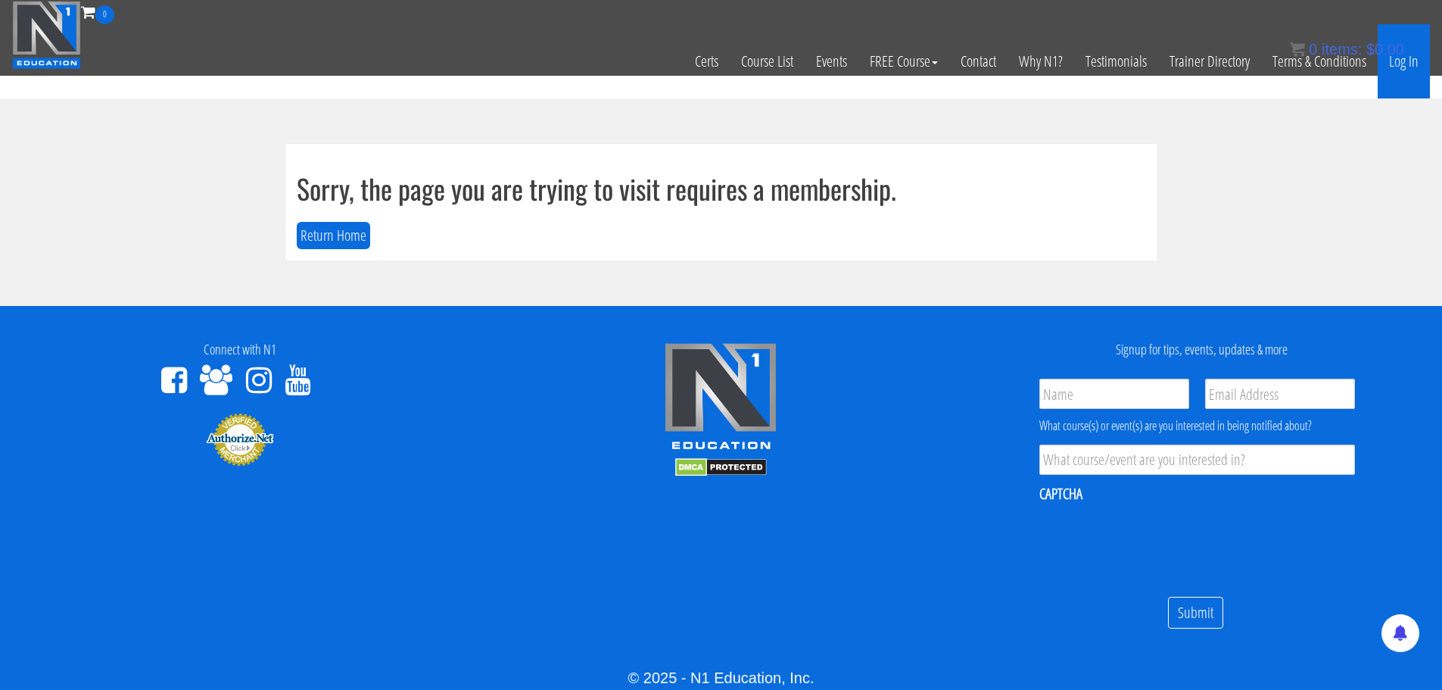
click at [1392, 64] on link "Log In" at bounding box center [1404, 61] width 52 height 74
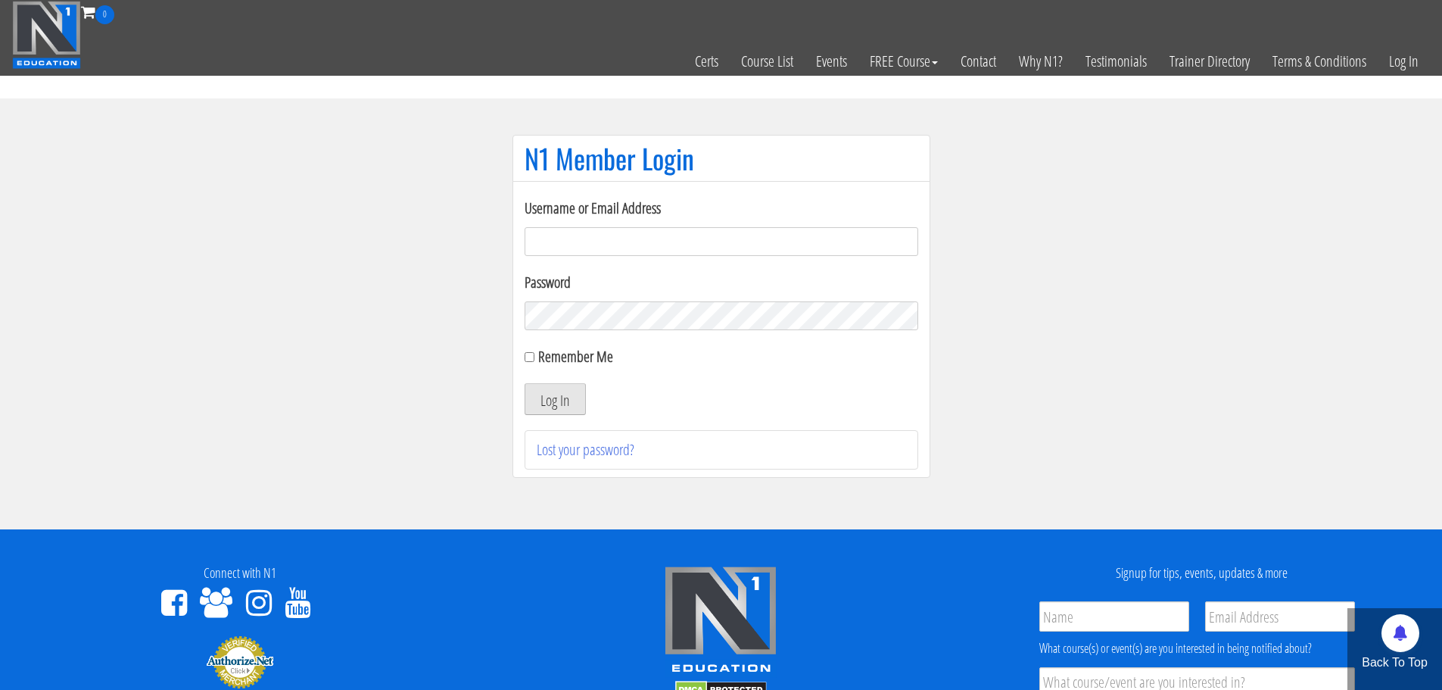
type input "[EMAIL_ADDRESS][DOMAIN_NAME]"
click at [569, 407] on button "Log In" at bounding box center [555, 399] width 61 height 32
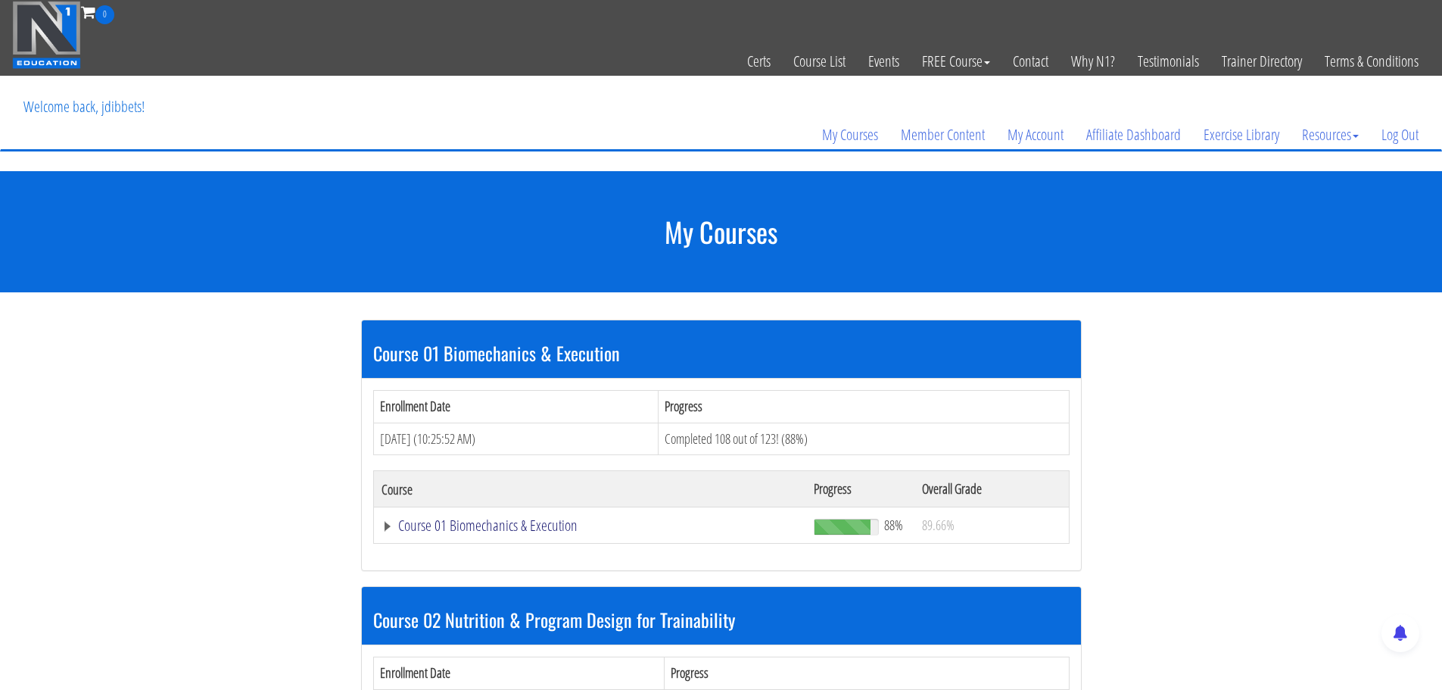
click at [531, 518] on link "Course 01 Biomechanics & Execution" at bounding box center [591, 525] width 418 height 15
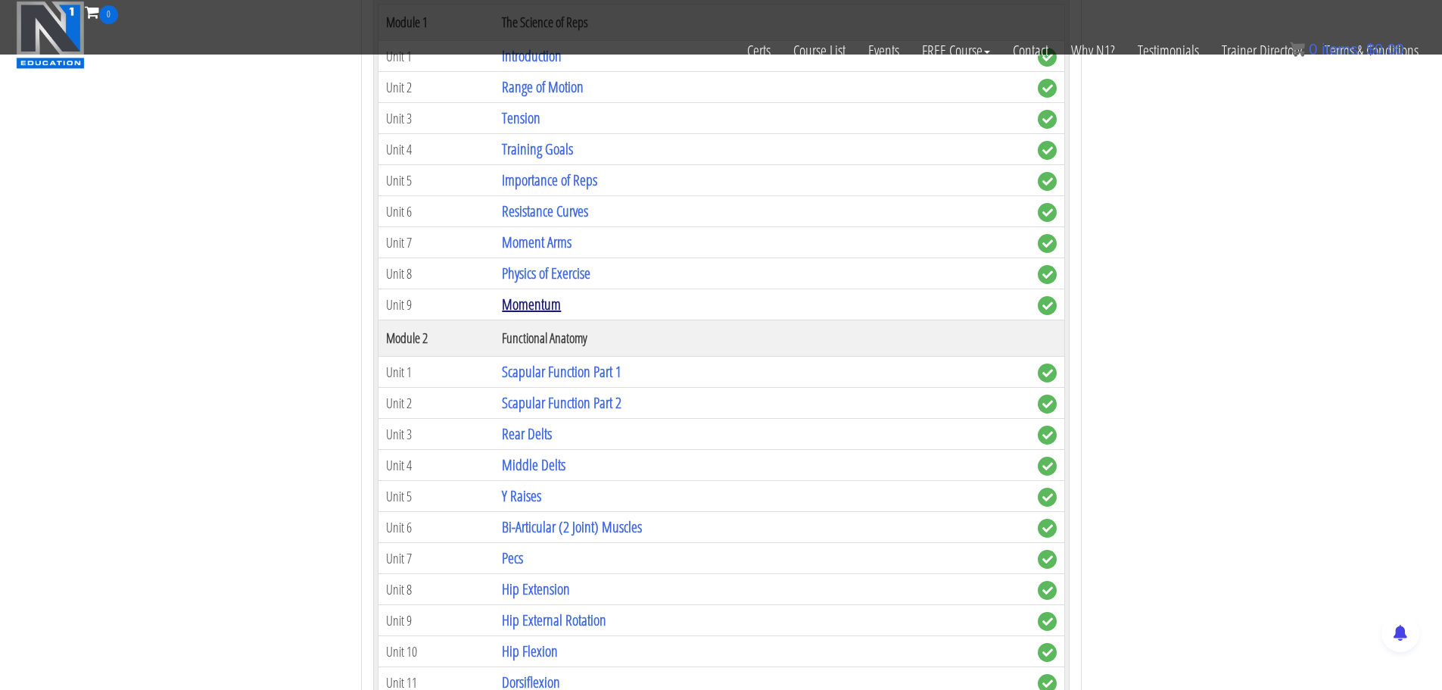
scroll to position [454, 0]
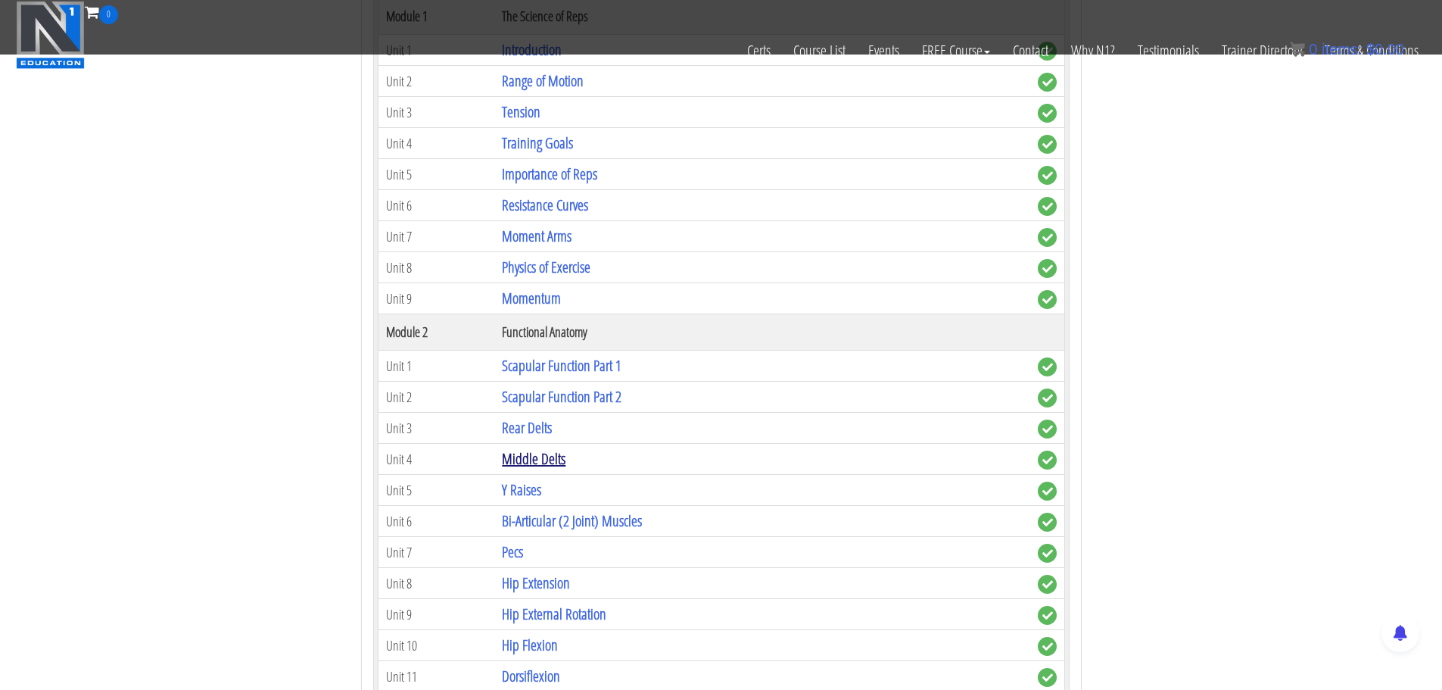
click at [540, 455] on link "Middle Delts" at bounding box center [534, 458] width 64 height 20
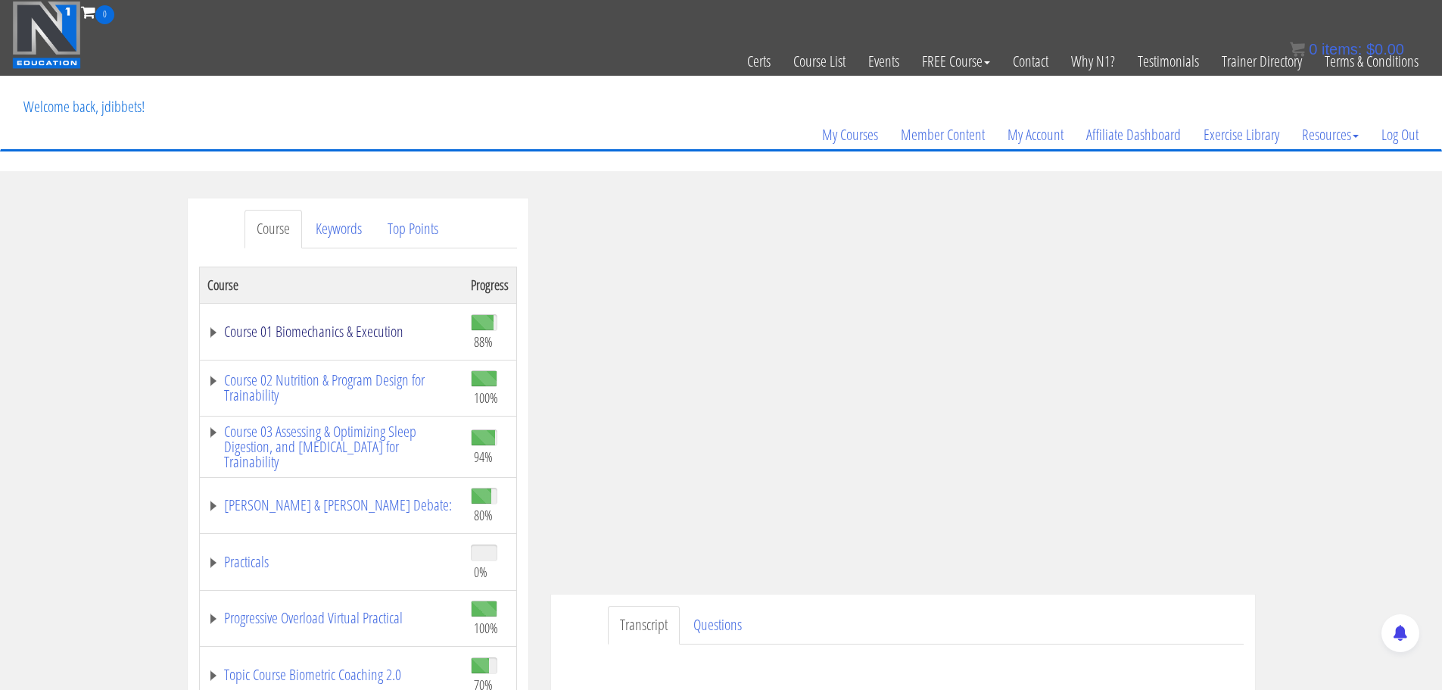
click at [318, 324] on link "Course 01 Biomechanics & Execution" at bounding box center [331, 331] width 248 height 15
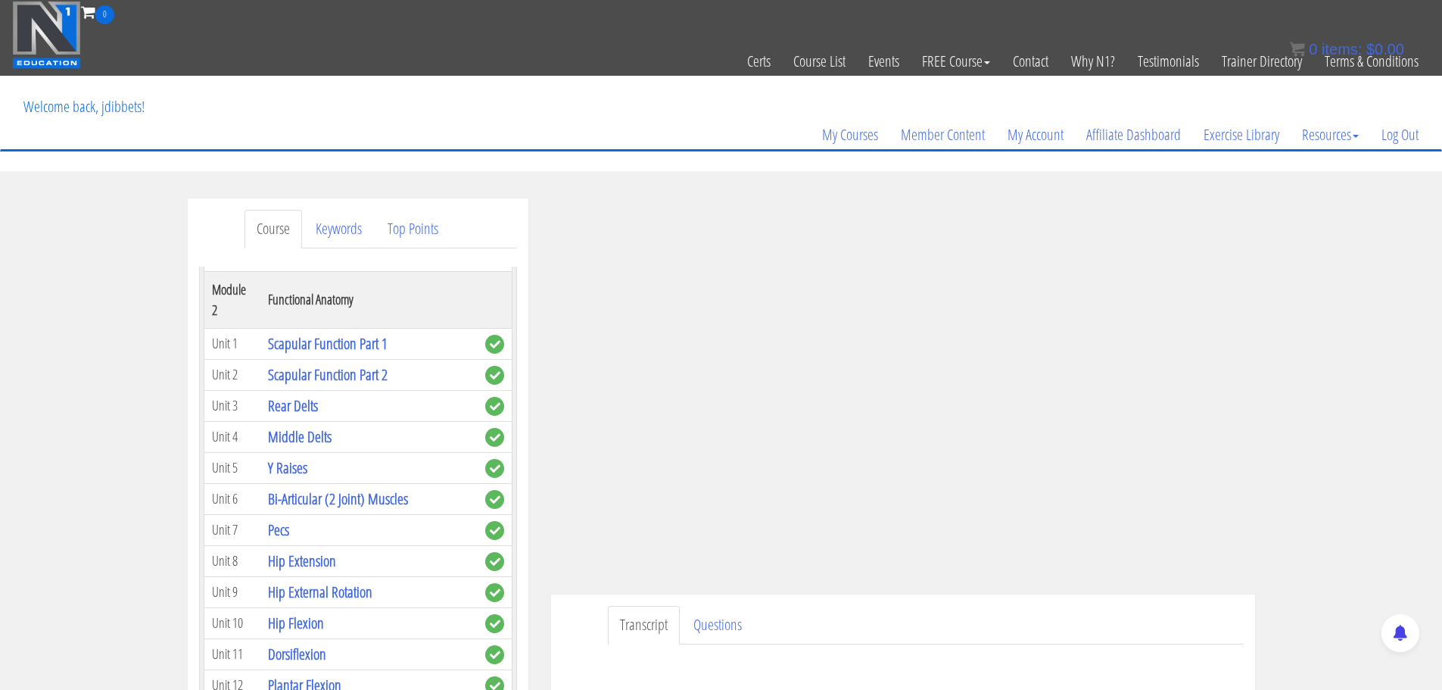
scroll to position [454, 0]
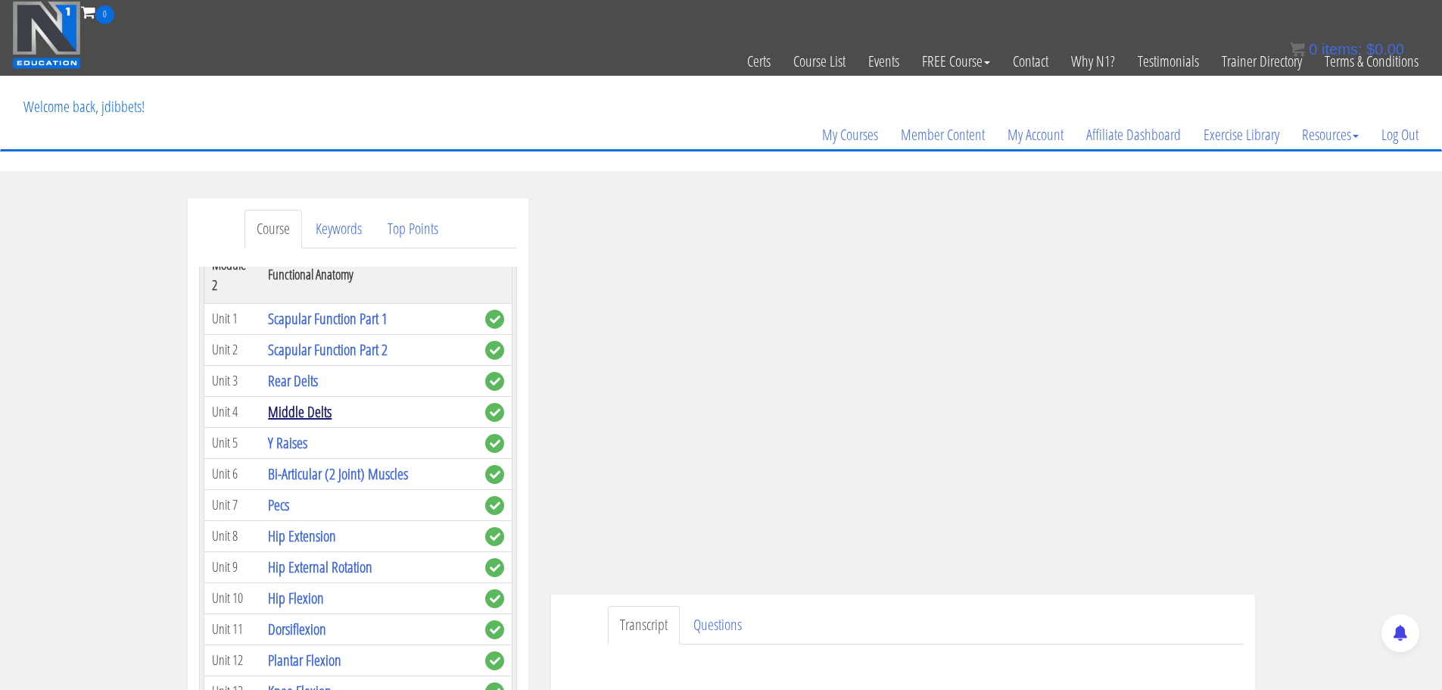
click at [310, 410] on link "Middle Delts" at bounding box center [300, 411] width 64 height 20
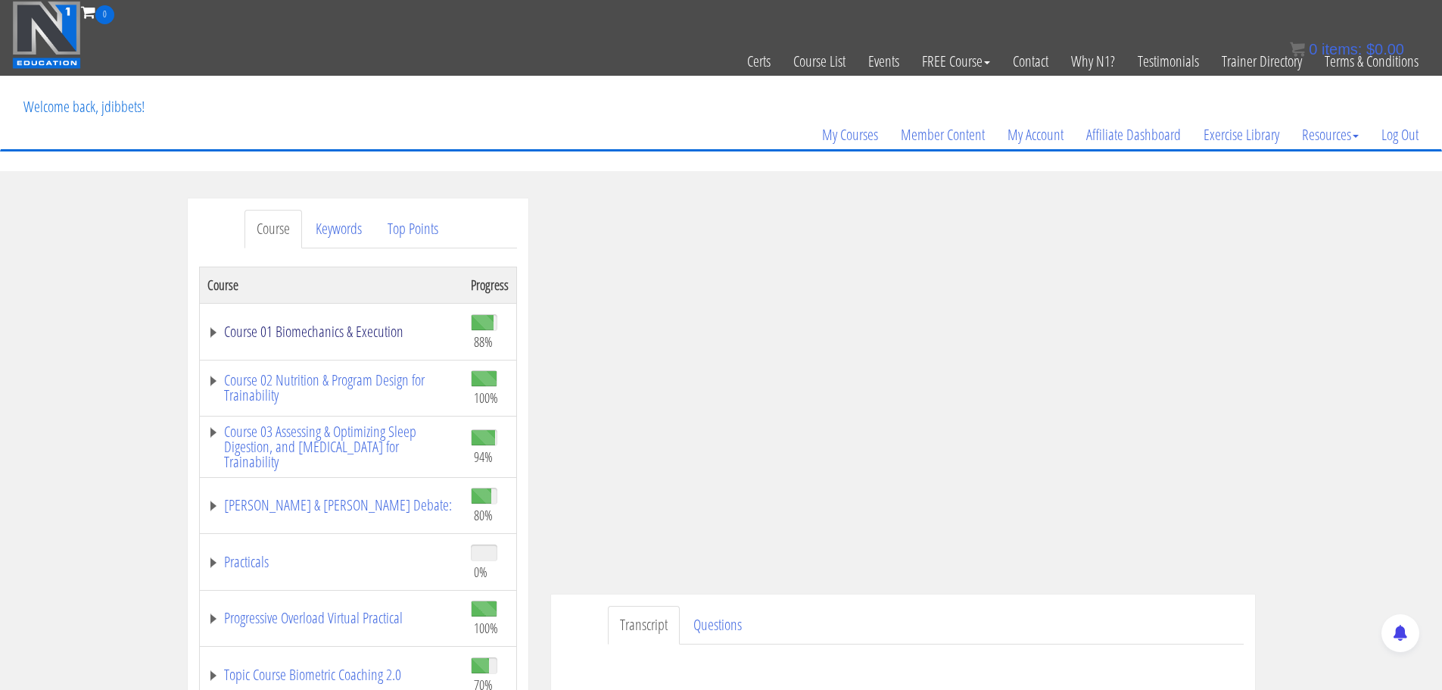
click at [376, 324] on link "Course 01 Biomechanics & Execution" at bounding box center [331, 331] width 248 height 15
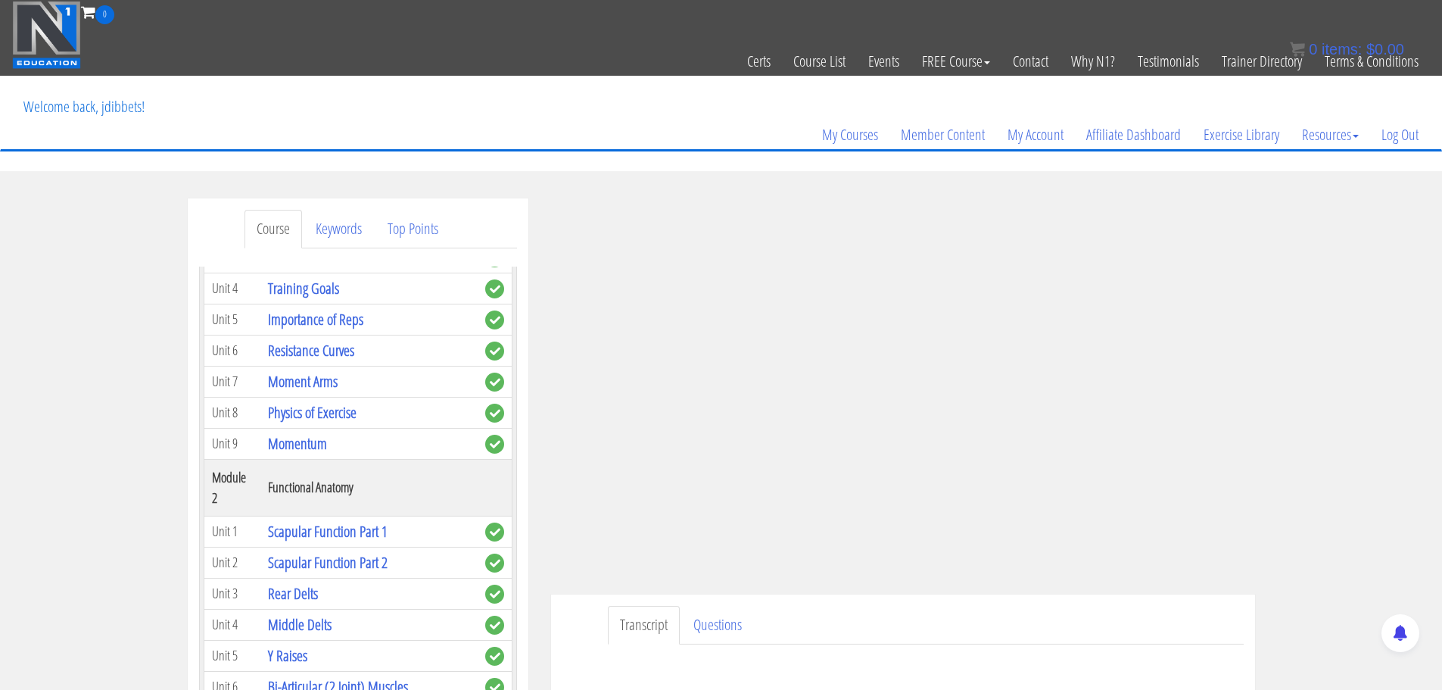
scroll to position [379, 0]
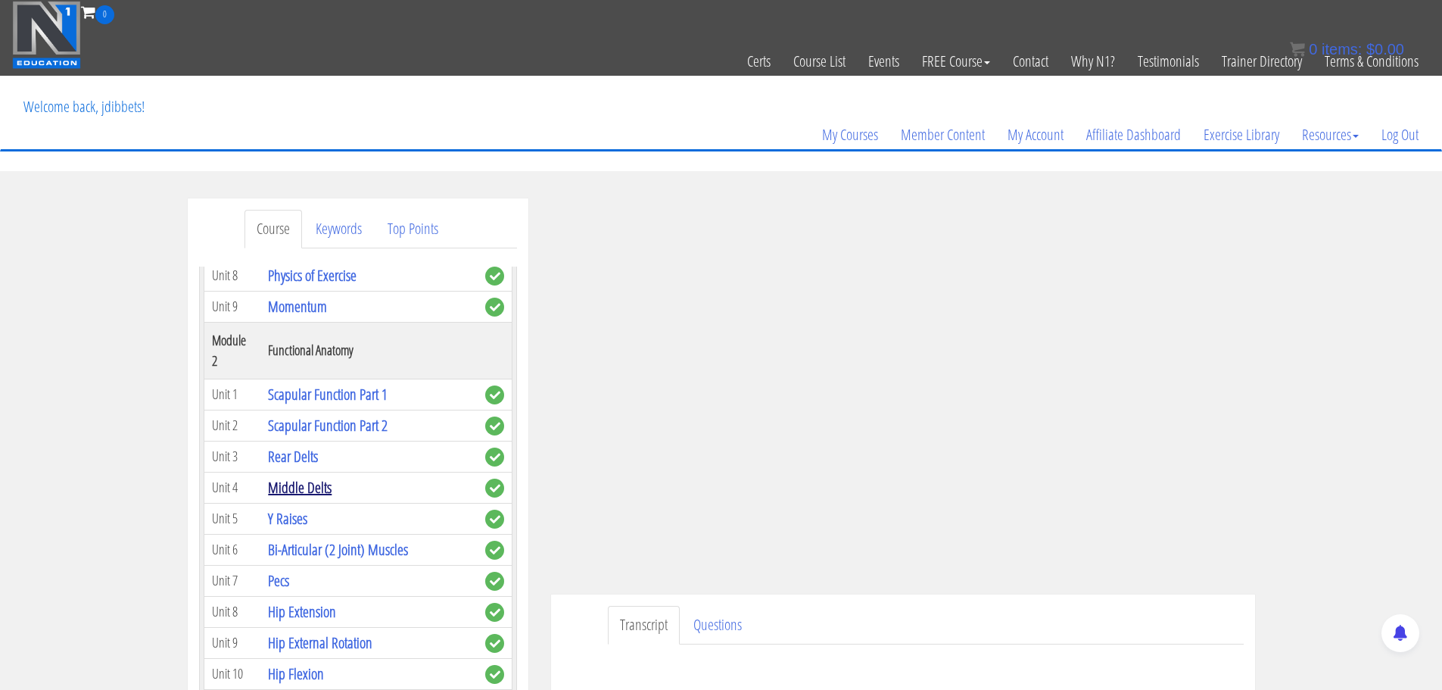
click at [284, 489] on link "Middle Delts" at bounding box center [300, 487] width 64 height 20
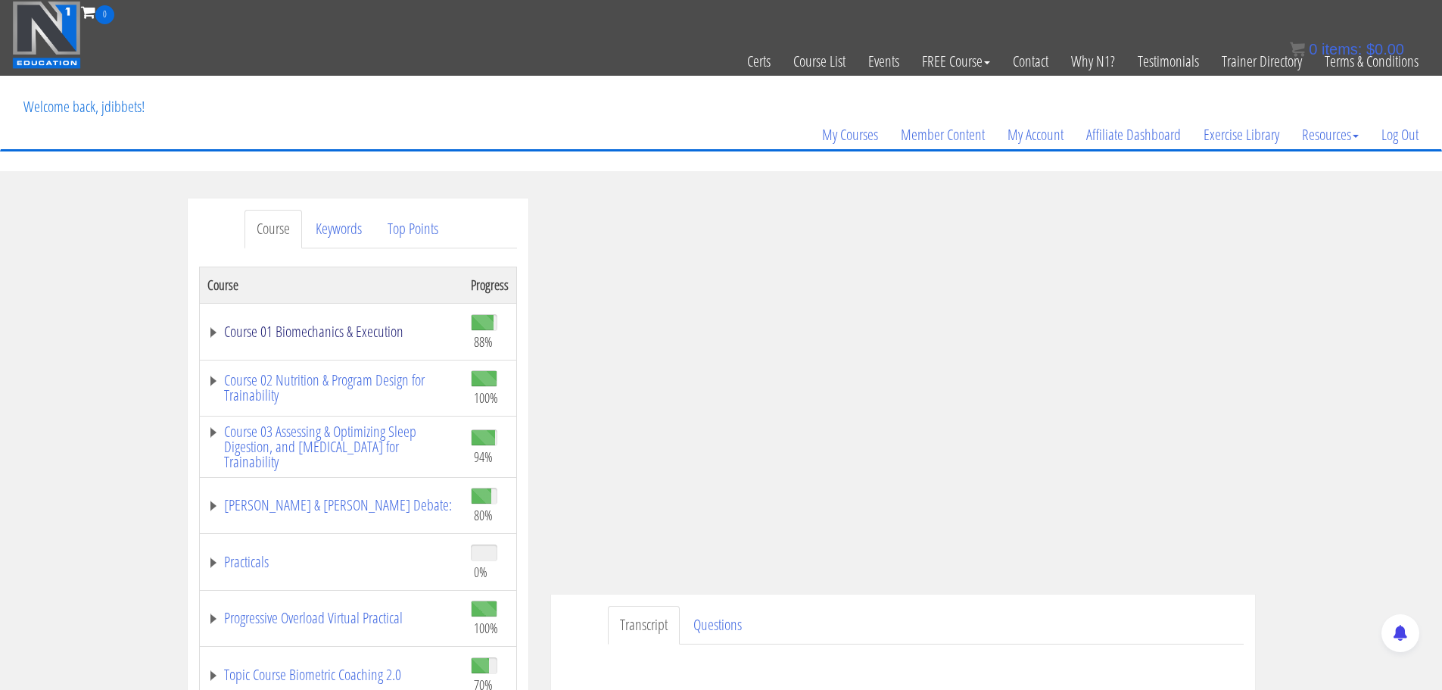
click at [260, 339] on link "Course 01 Biomechanics & Execution" at bounding box center [331, 331] width 248 height 15
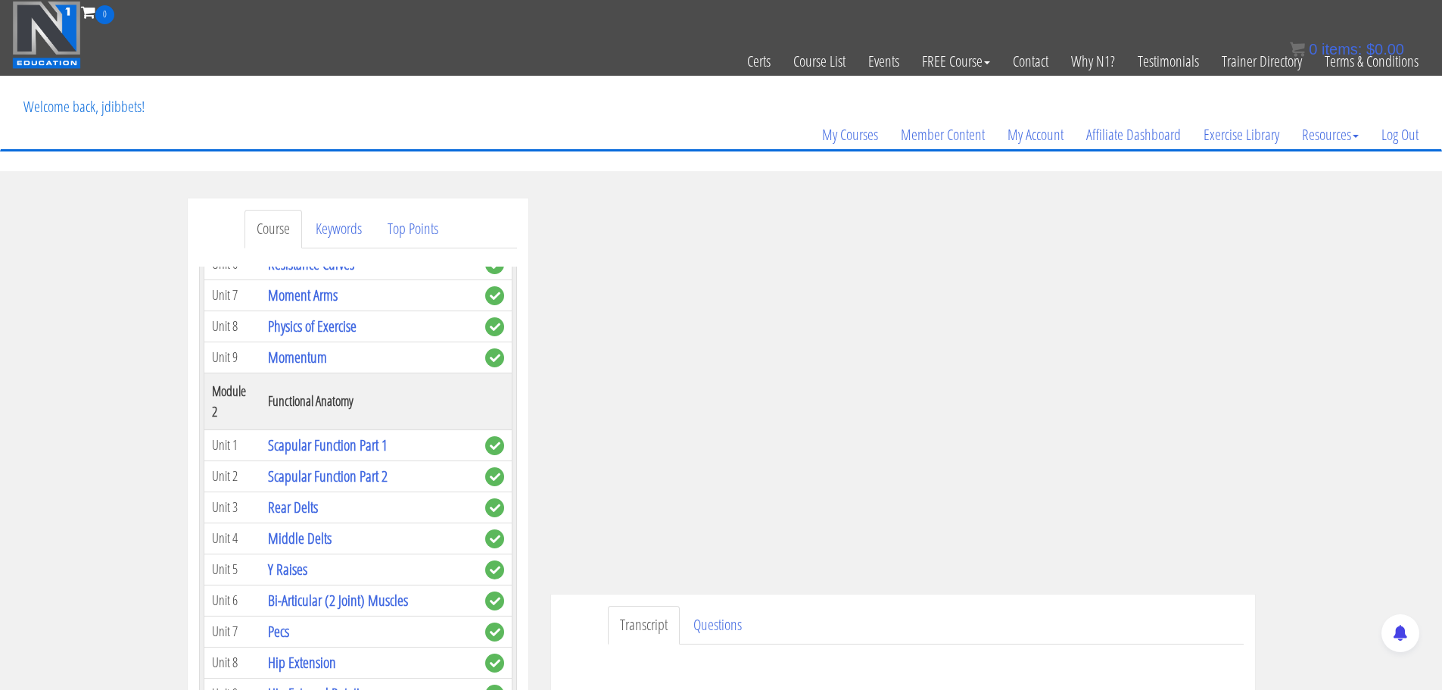
scroll to position [379, 0]
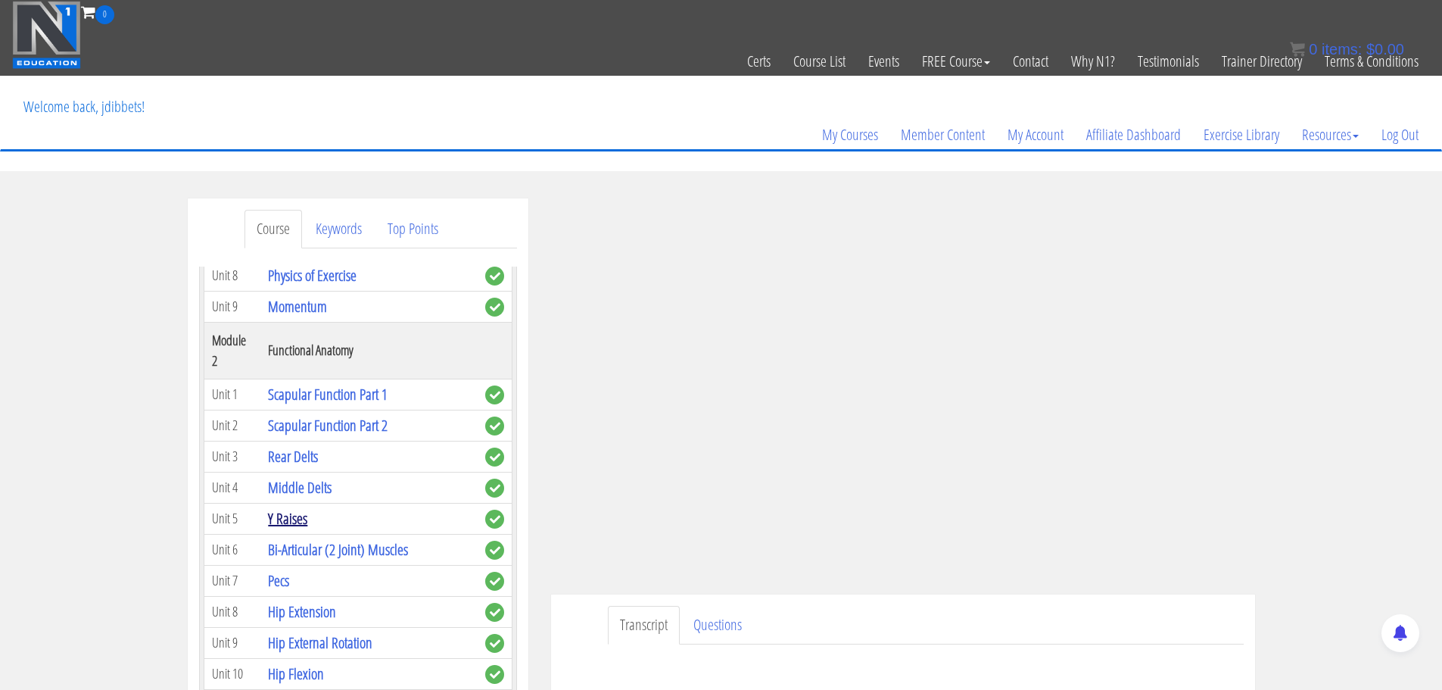
click at [281, 522] on link "Y Raises" at bounding box center [287, 518] width 39 height 20
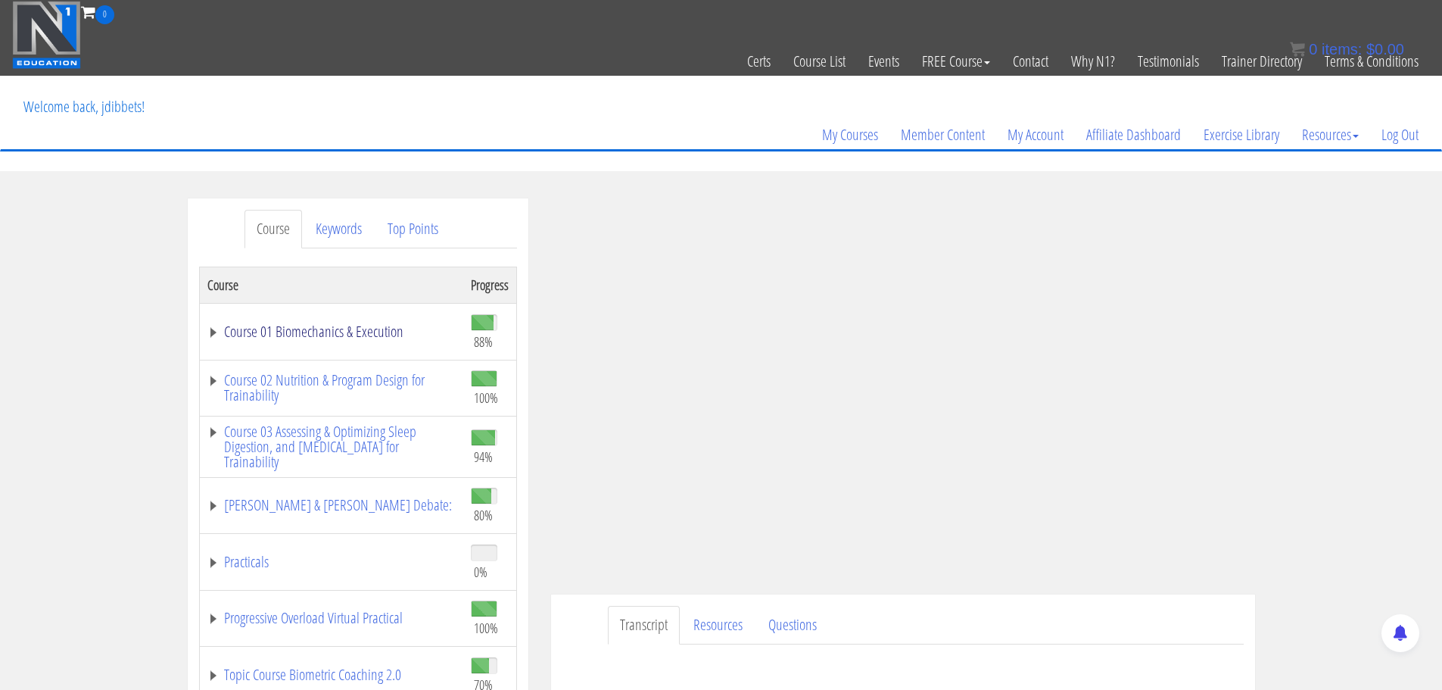
click at [366, 334] on link "Course 01 Biomechanics & Execution" at bounding box center [331, 331] width 248 height 15
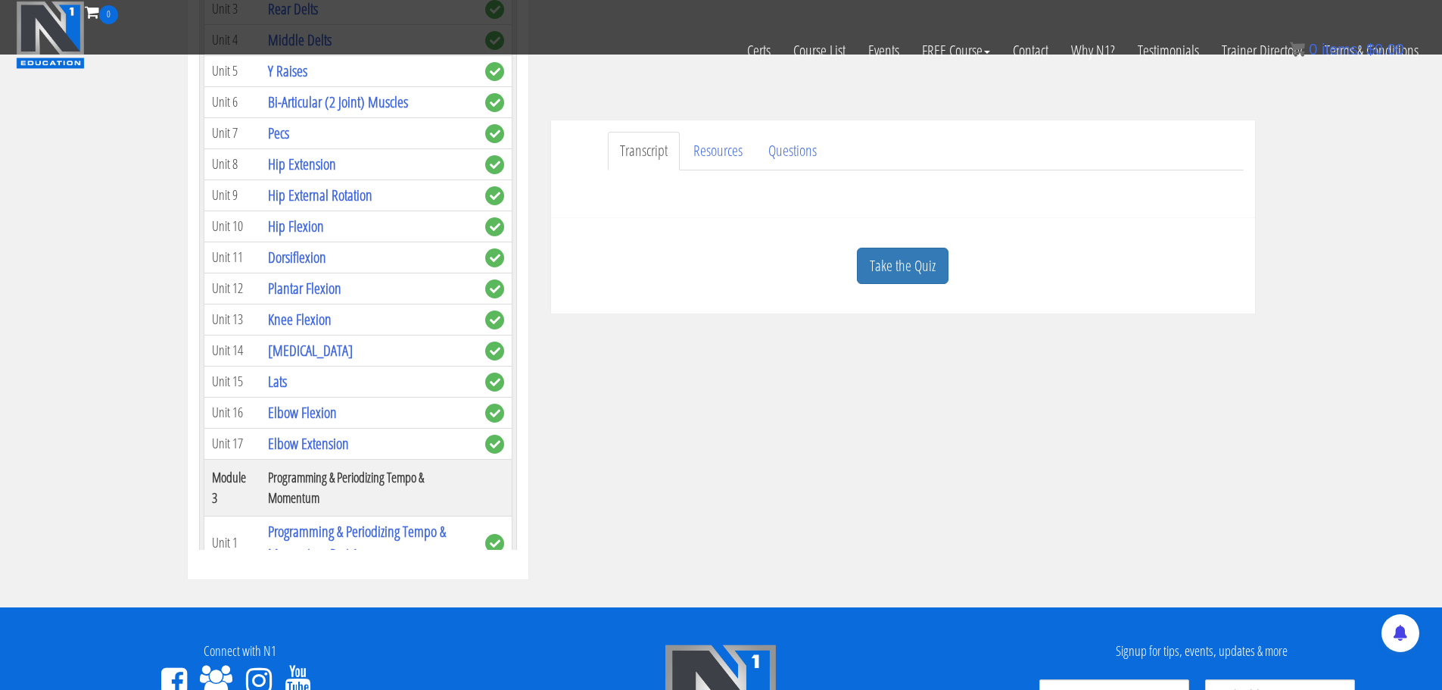
scroll to position [126, 0]
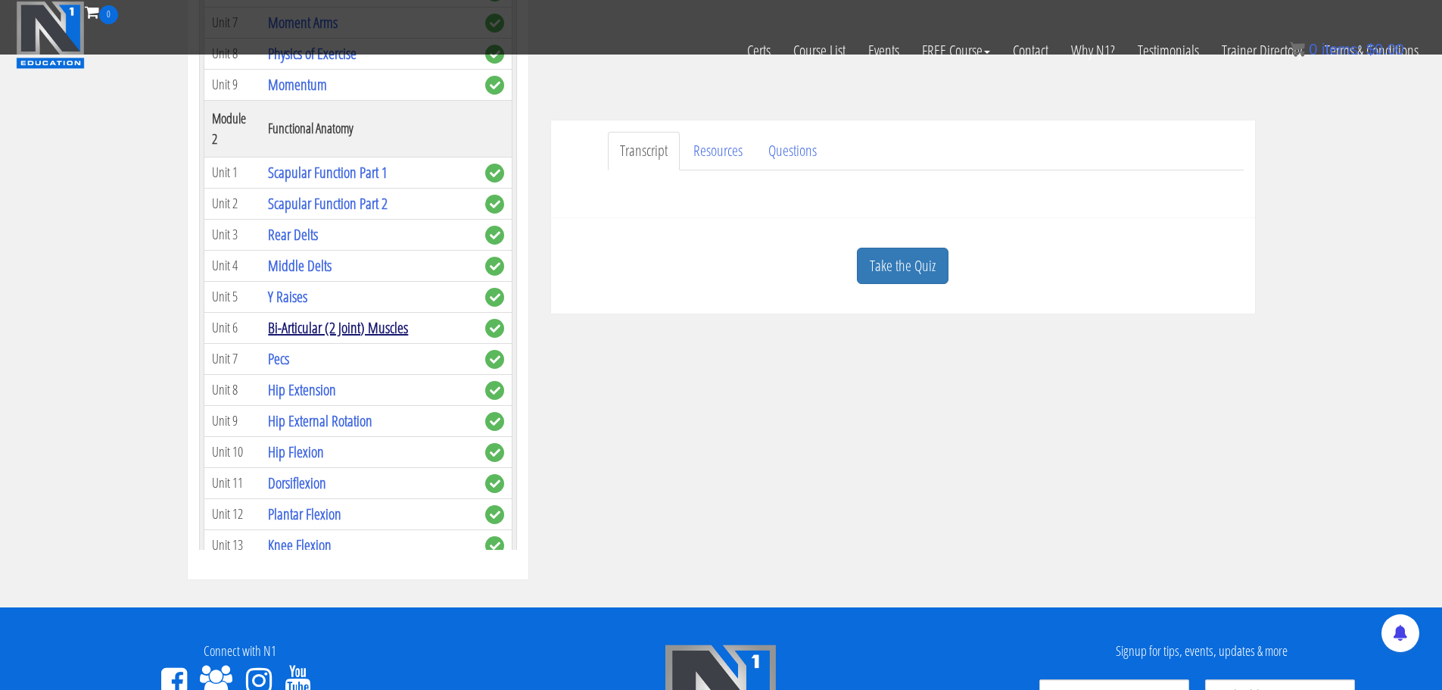
click at [303, 332] on link "Bi-Articular (2 Joint) Muscles" at bounding box center [338, 327] width 140 height 20
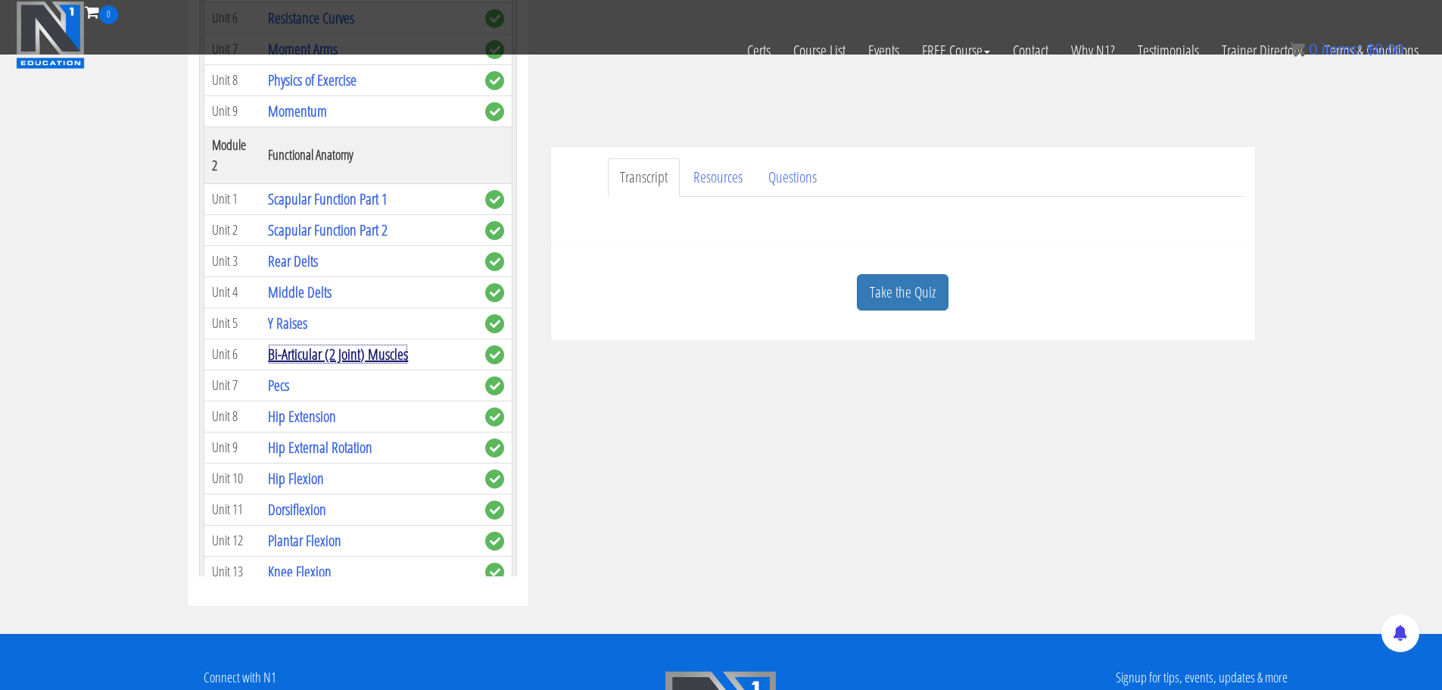
scroll to position [2, 0]
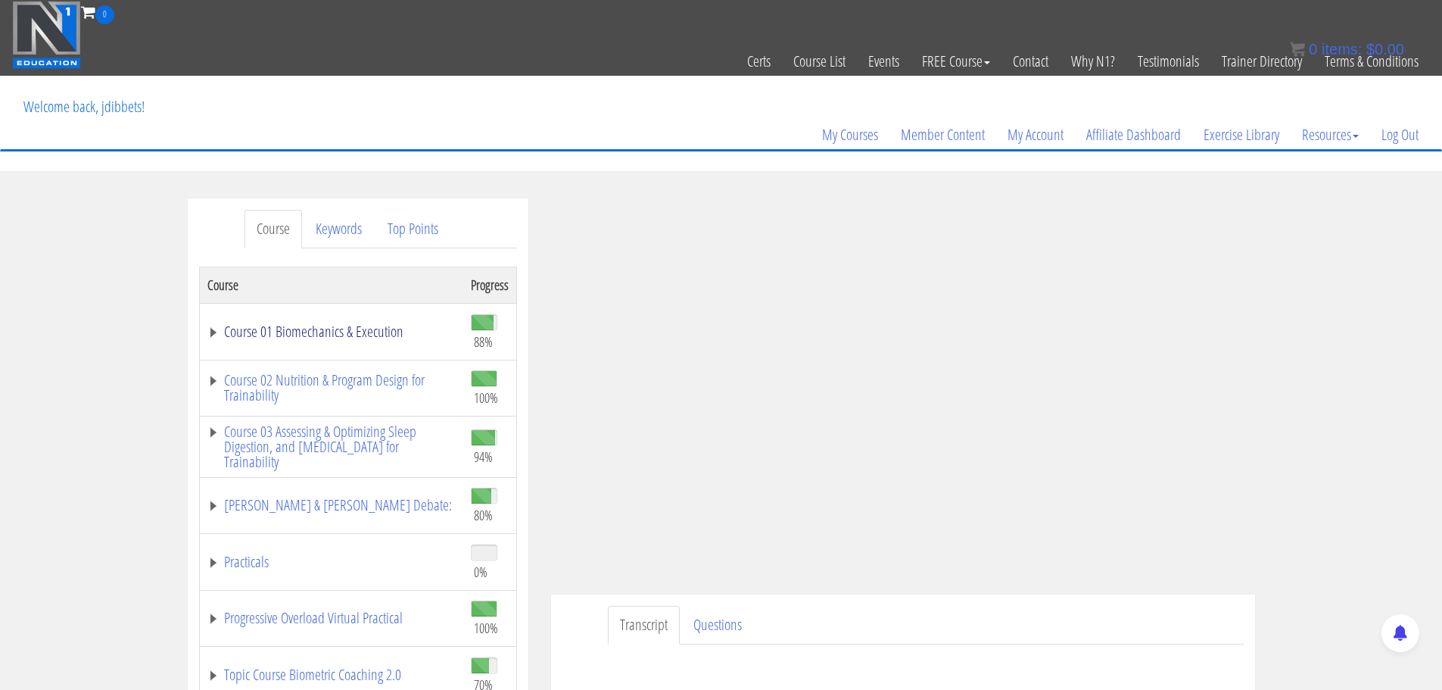
click at [285, 332] on link "Course 01 Biomechanics & Execution" at bounding box center [331, 331] width 248 height 15
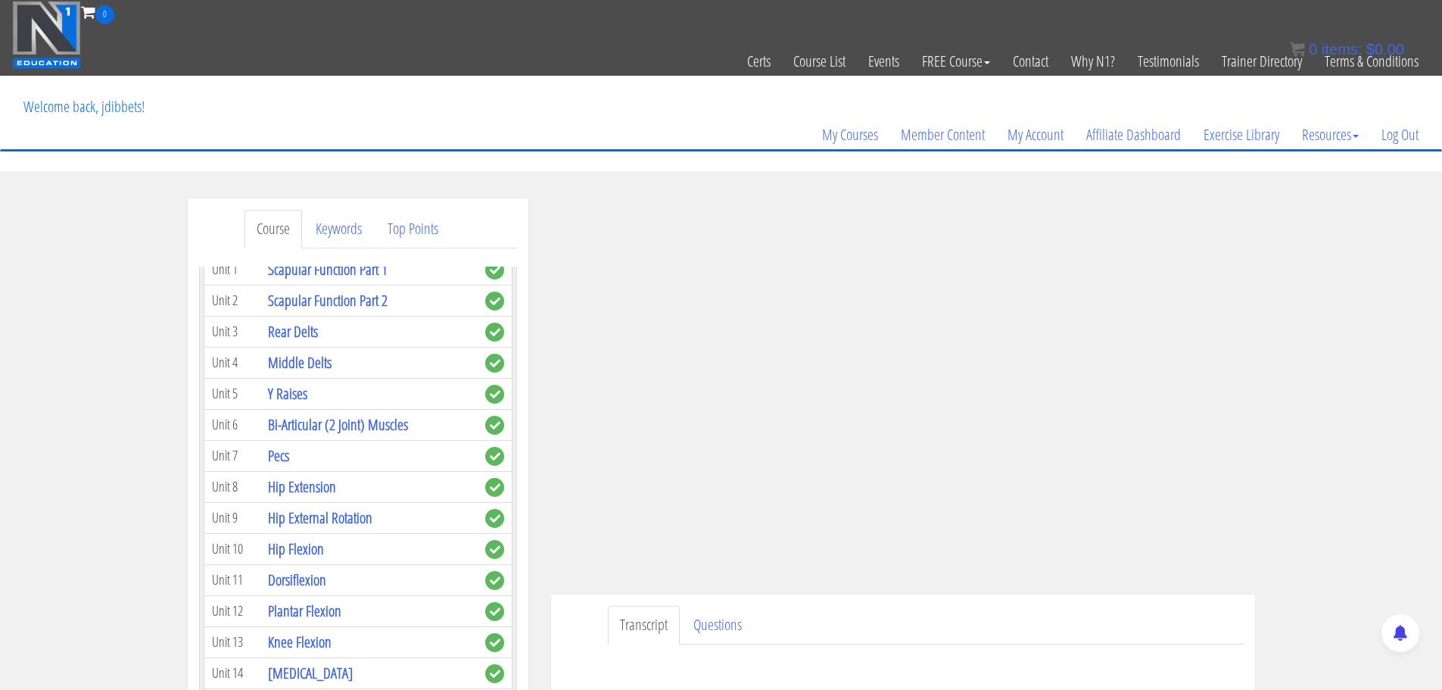
scroll to position [530, 0]
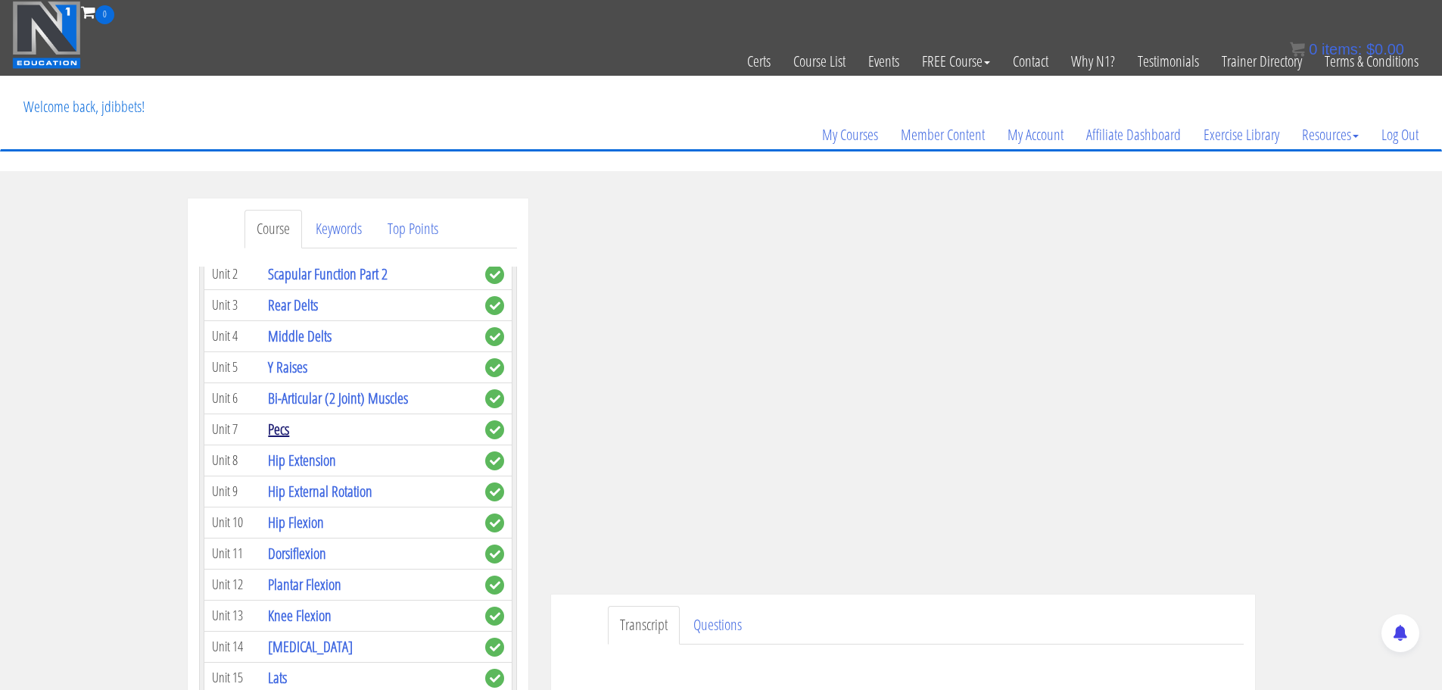
click at [283, 428] on link "Pecs" at bounding box center [278, 429] width 21 height 20
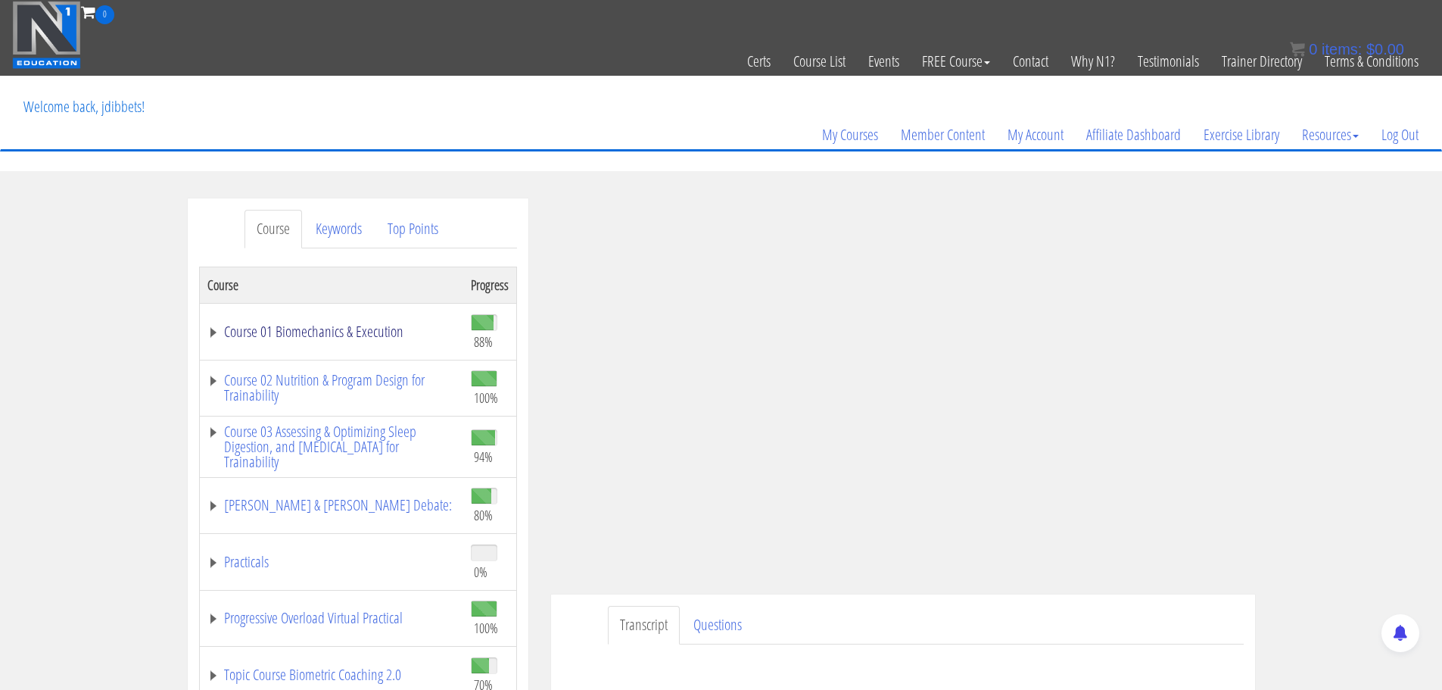
click at [354, 327] on link "Course 01 Biomechanics & Execution" at bounding box center [331, 331] width 248 height 15
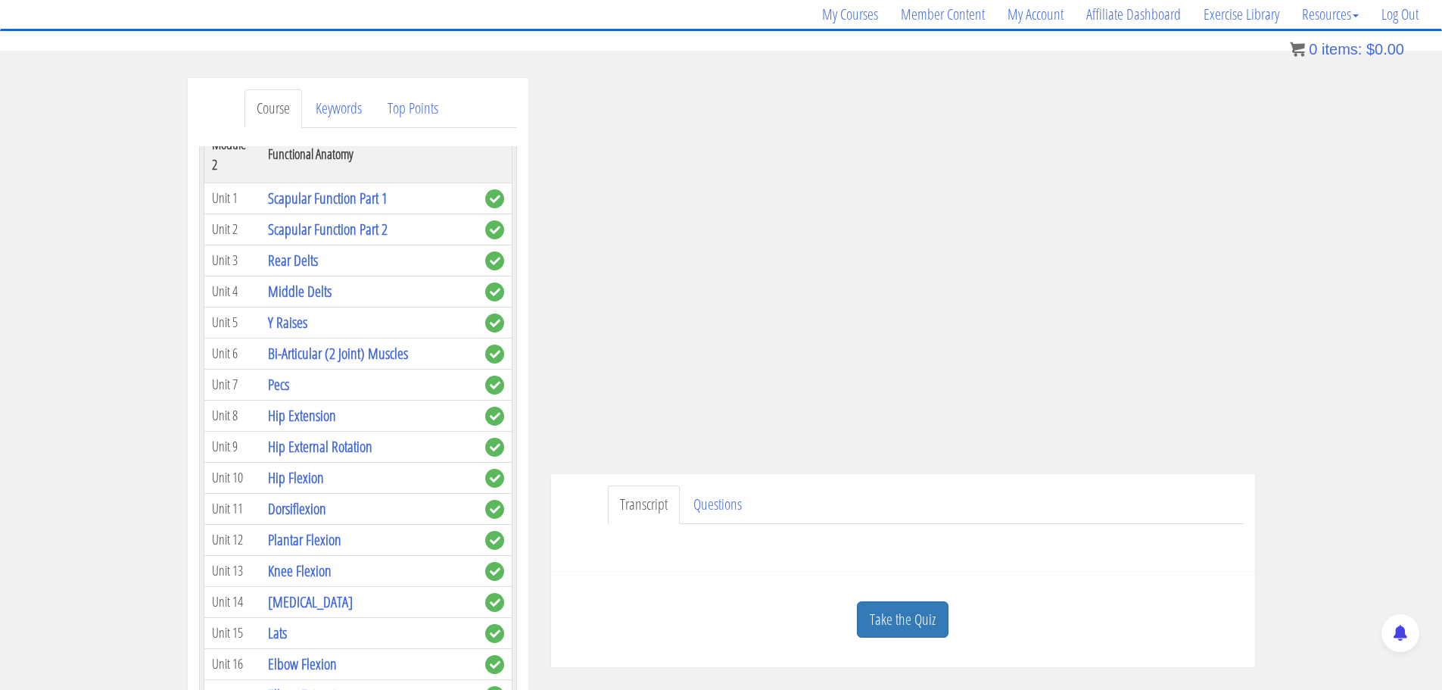
scroll to position [151, 0]
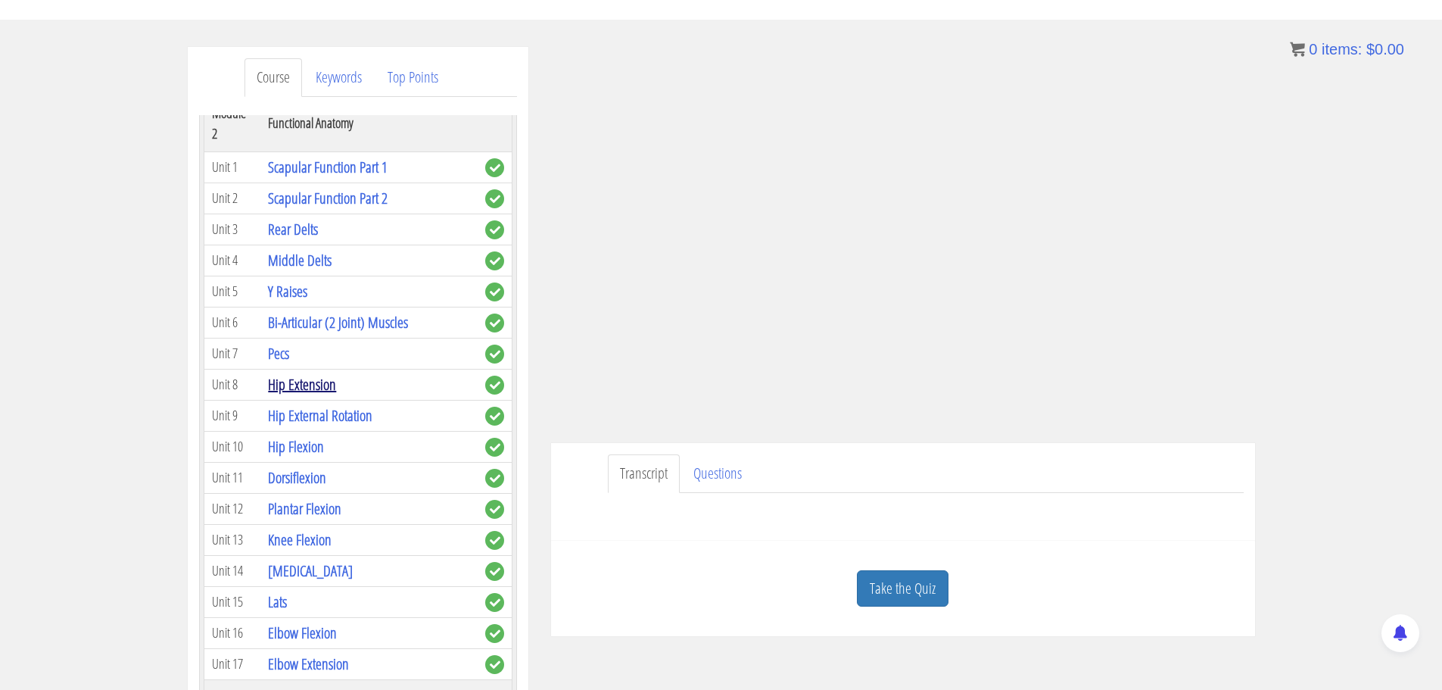
click at [296, 387] on link "Hip Extension" at bounding box center [302, 384] width 68 height 20
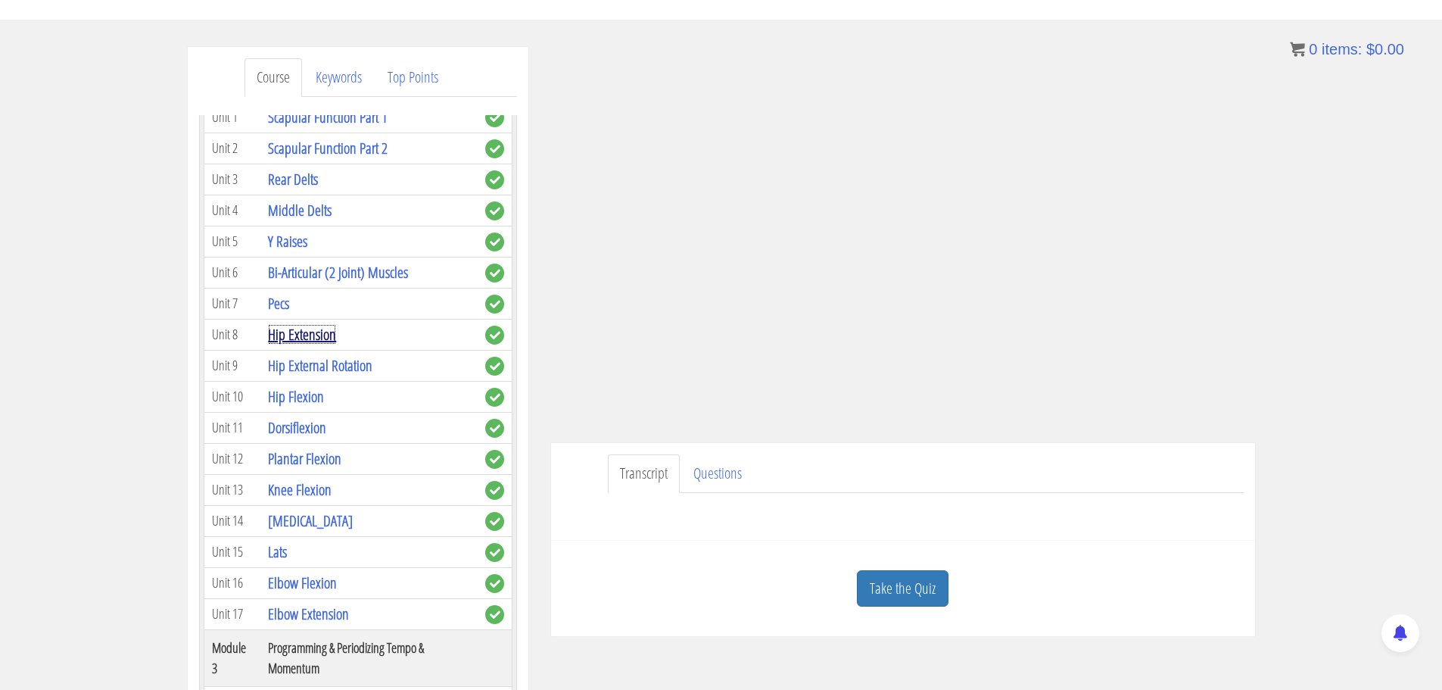
scroll to position [530, 0]
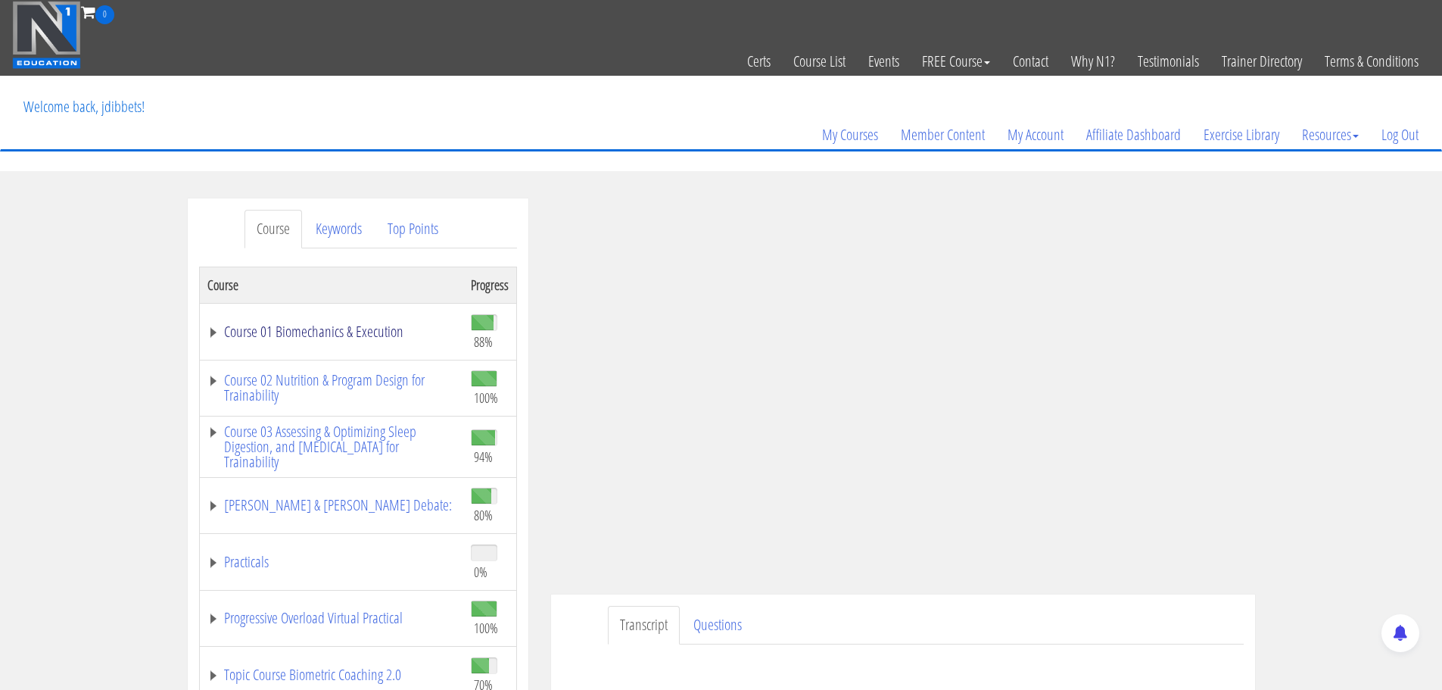
click at [354, 339] on link "Course 01 Biomechanics & Execution" at bounding box center [331, 331] width 248 height 15
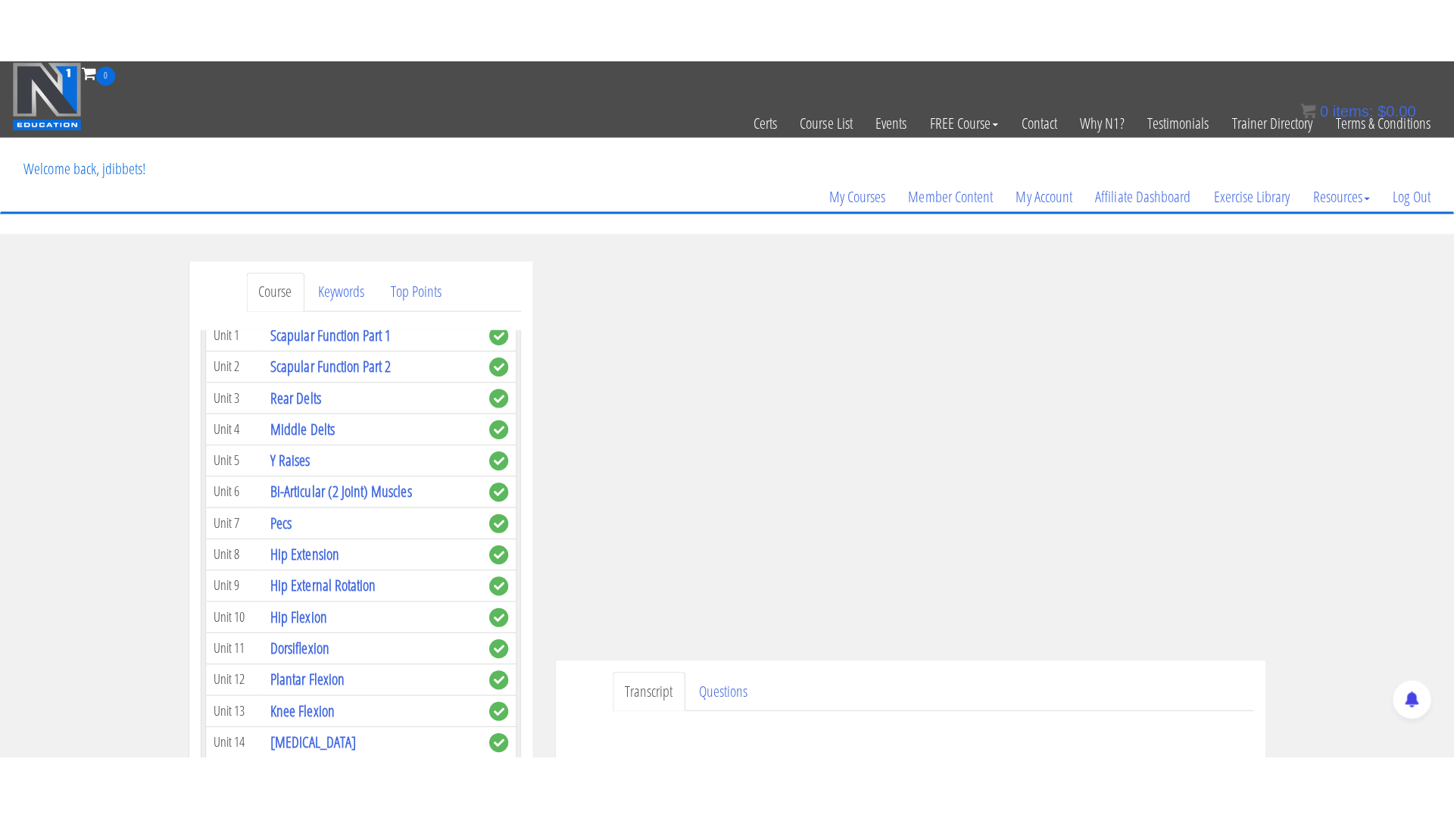
scroll to position [303, 0]
